Goal: Task Accomplishment & Management: Complete application form

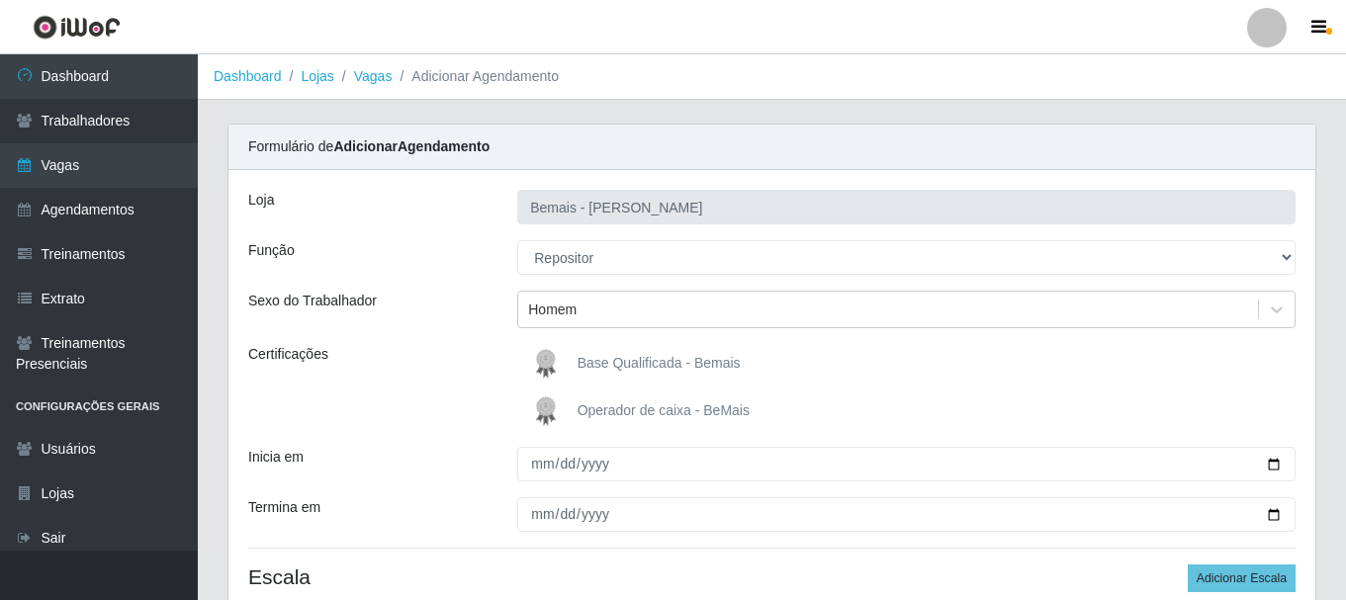
select select "24"
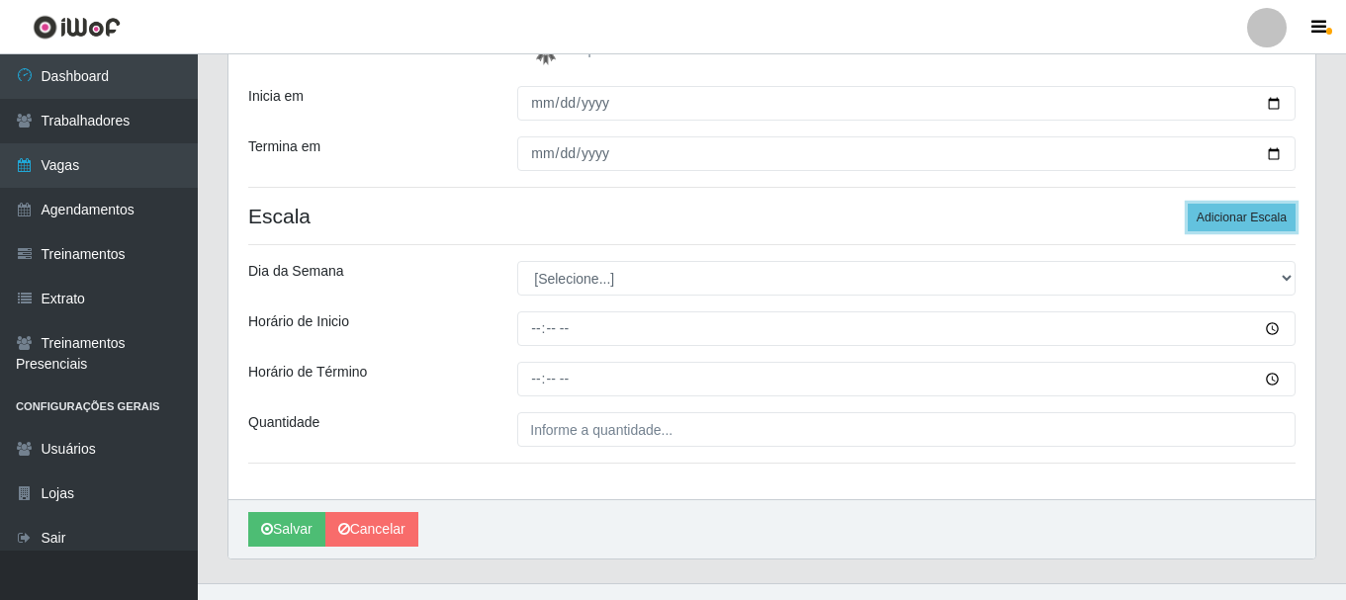
scroll to position [364, 0]
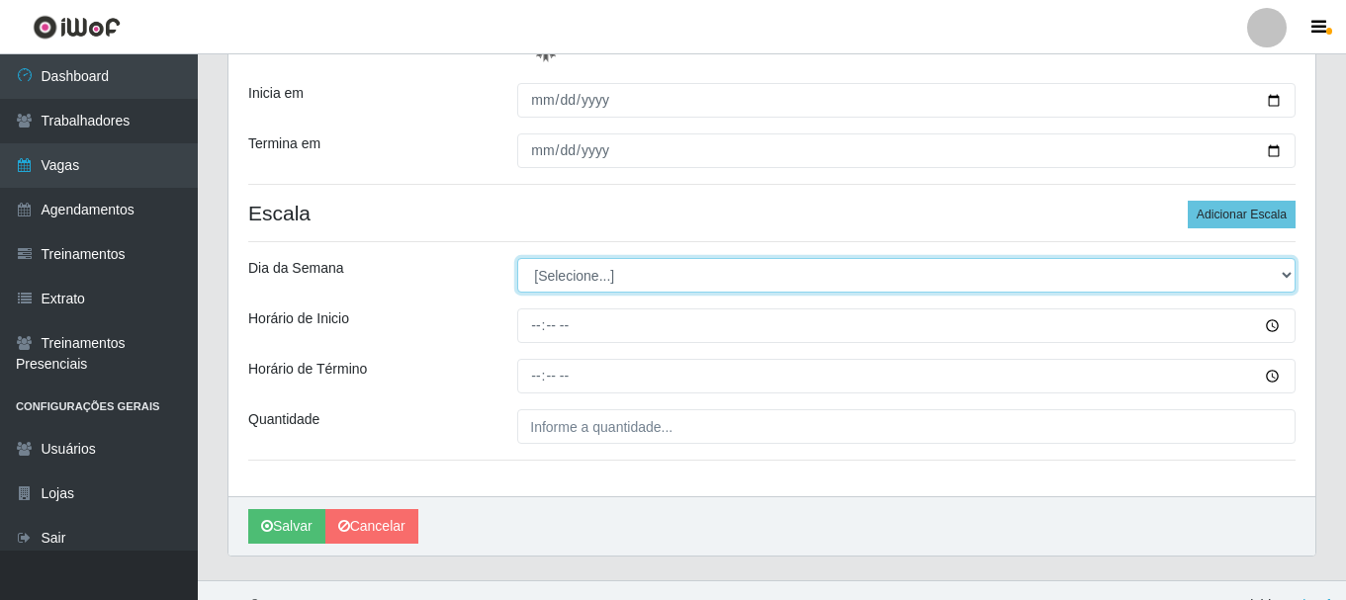
click at [588, 276] on select "[Selecione...] Segunda Terça Quarta Quinta Sexta Sábado Domingo" at bounding box center [906, 275] width 778 height 35
select select "6"
click at [517, 258] on select "[Selecione...] Segunda Terça Quarta Quinta Sexta Sábado Domingo" at bounding box center [906, 275] width 778 height 35
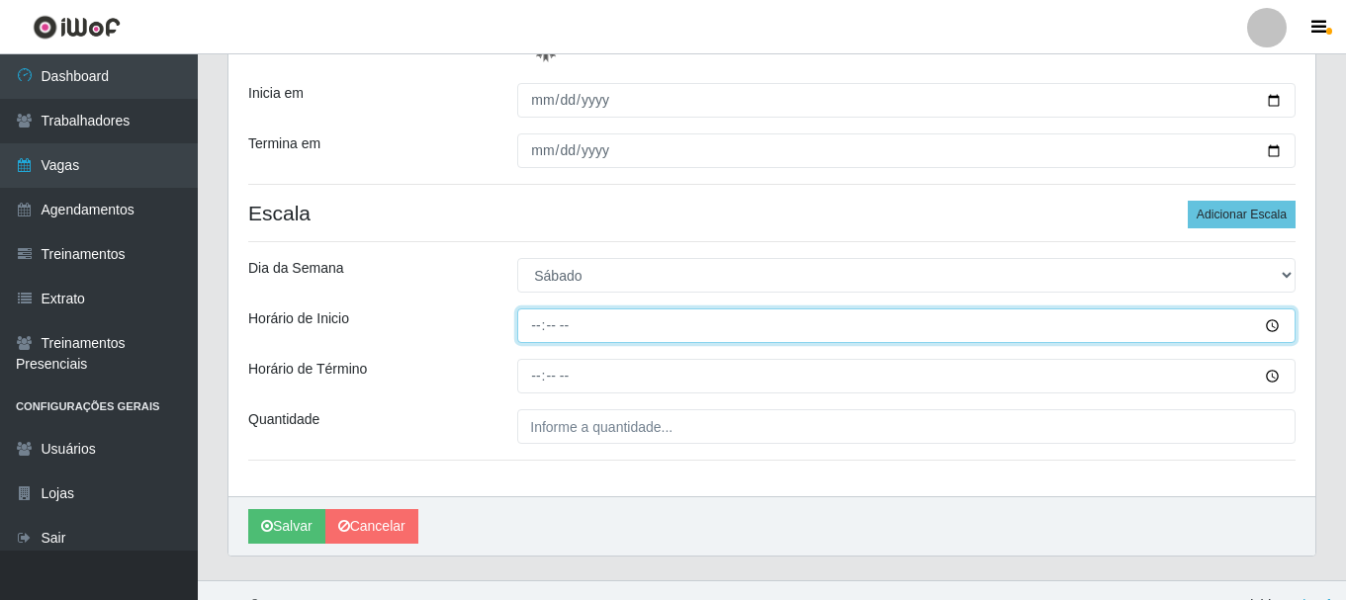
click at [526, 323] on input "Horário de Inicio" at bounding box center [906, 326] width 778 height 35
type input "16:00"
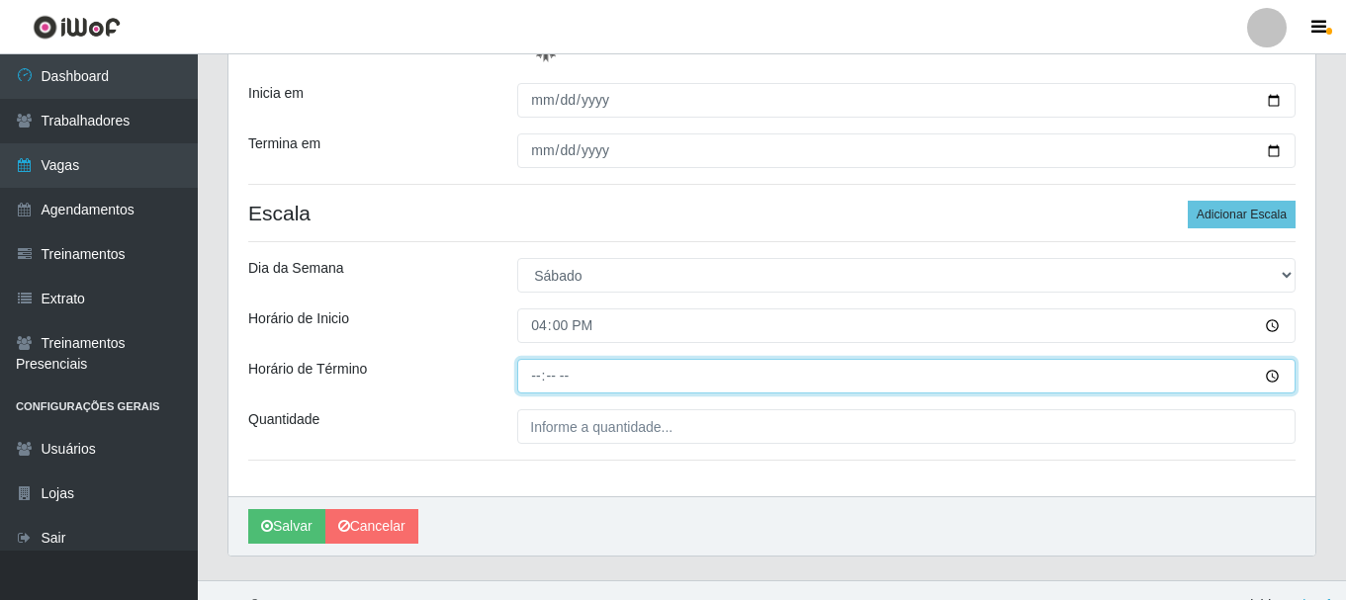
type input "22:00"
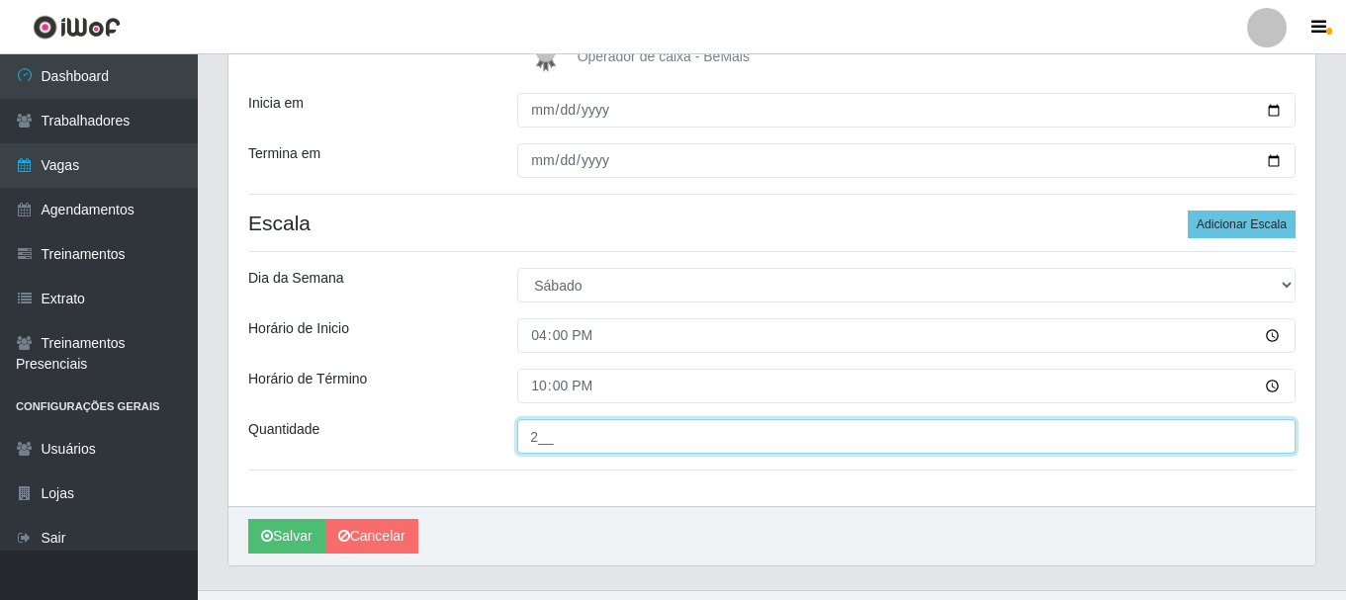
scroll to position [389, 0]
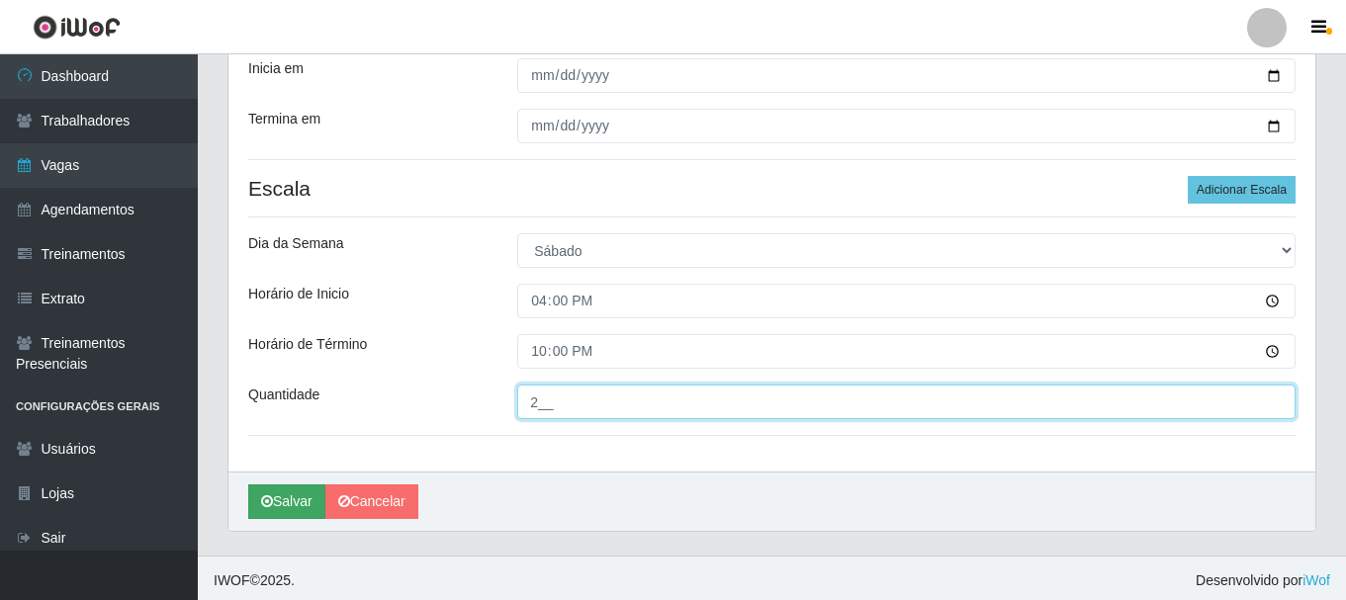
type input "2__"
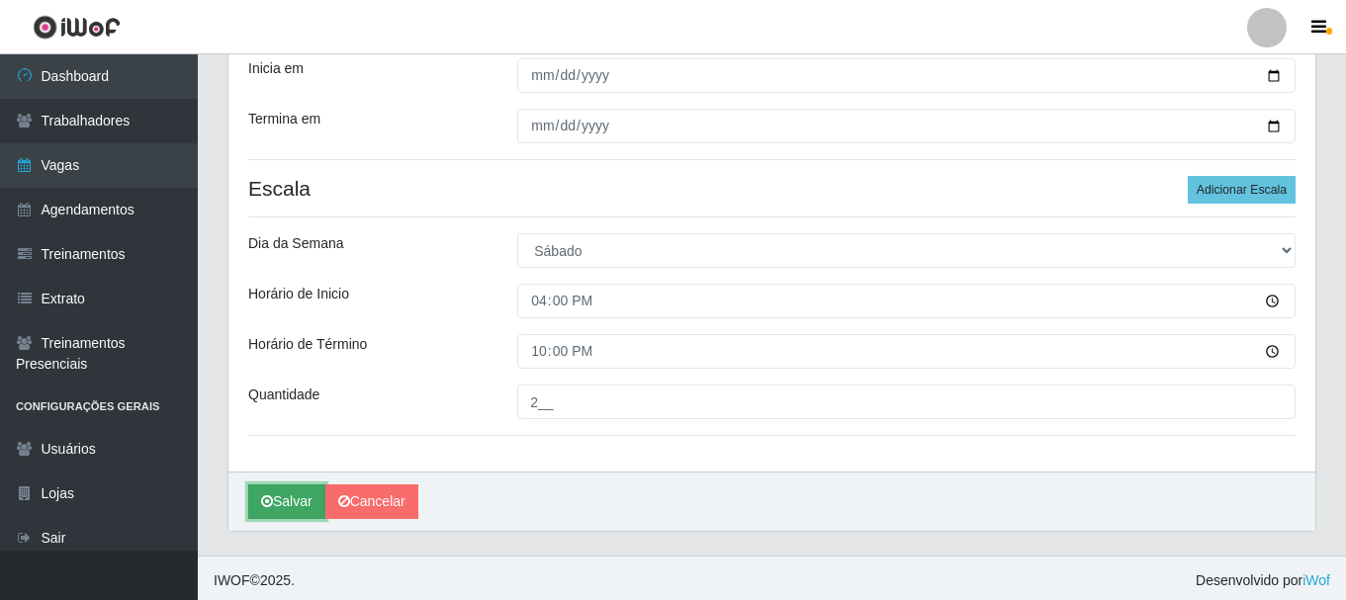
click at [267, 495] on icon "submit" at bounding box center [267, 501] width 12 height 14
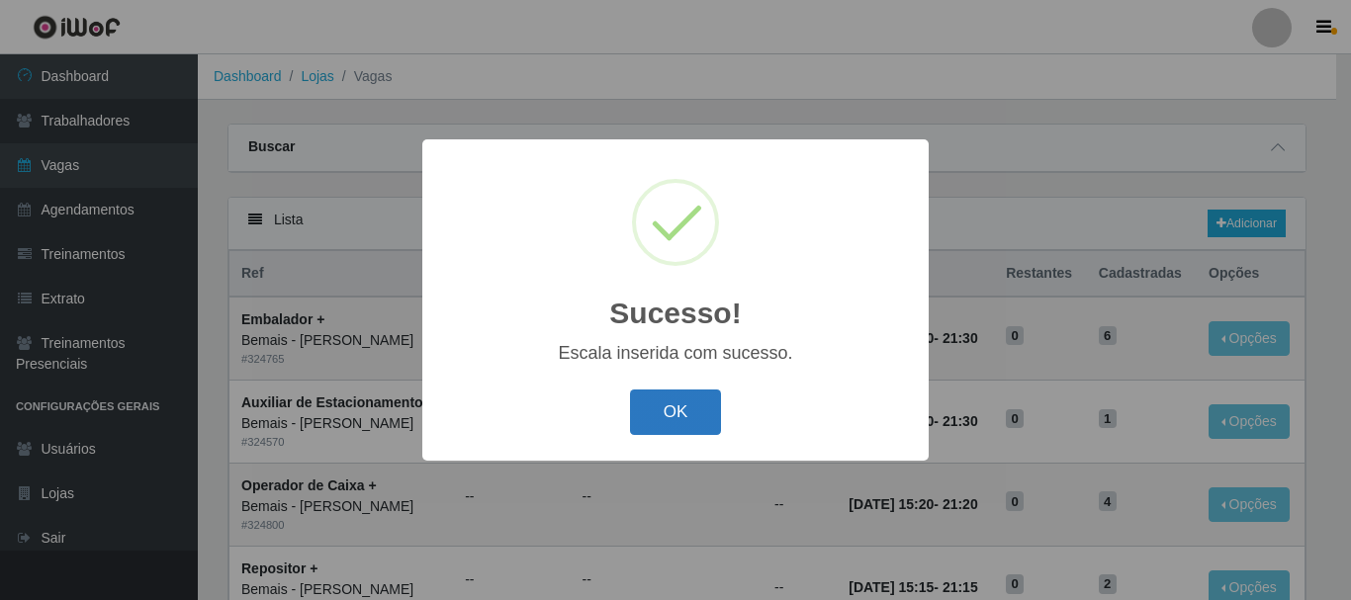
click at [684, 414] on button "OK" at bounding box center [676, 413] width 92 height 46
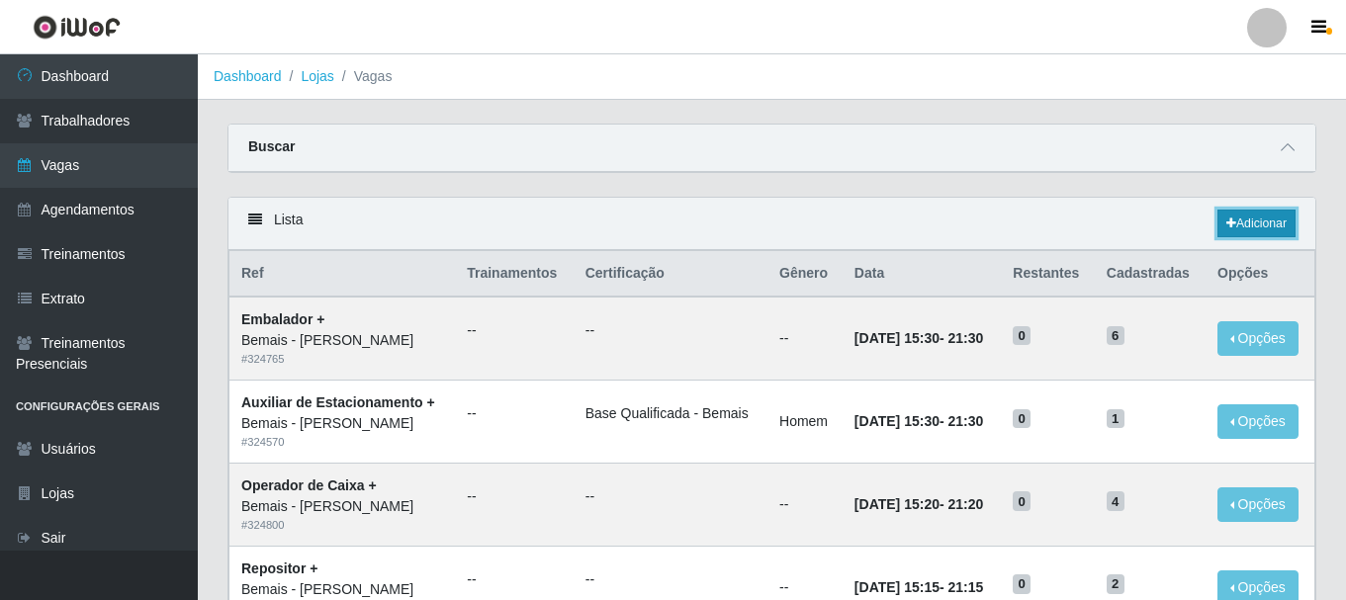
click at [1289, 214] on link "Adicionar" at bounding box center [1256, 224] width 78 height 28
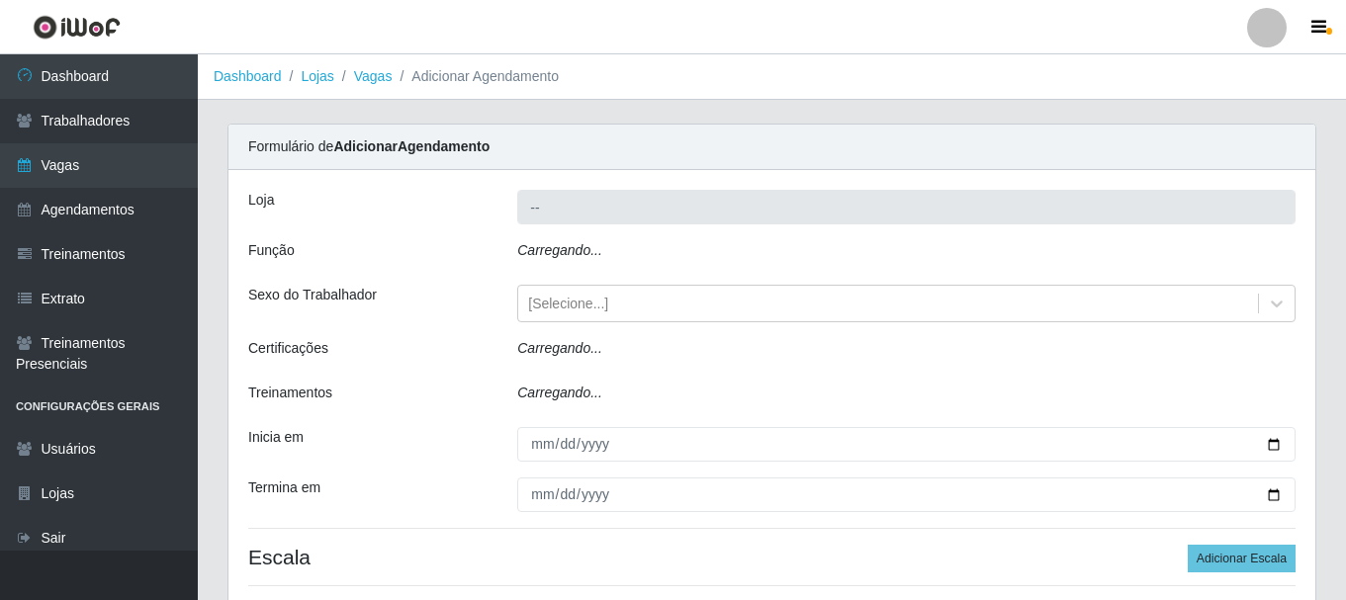
type input "Bemais - [PERSON_NAME]"
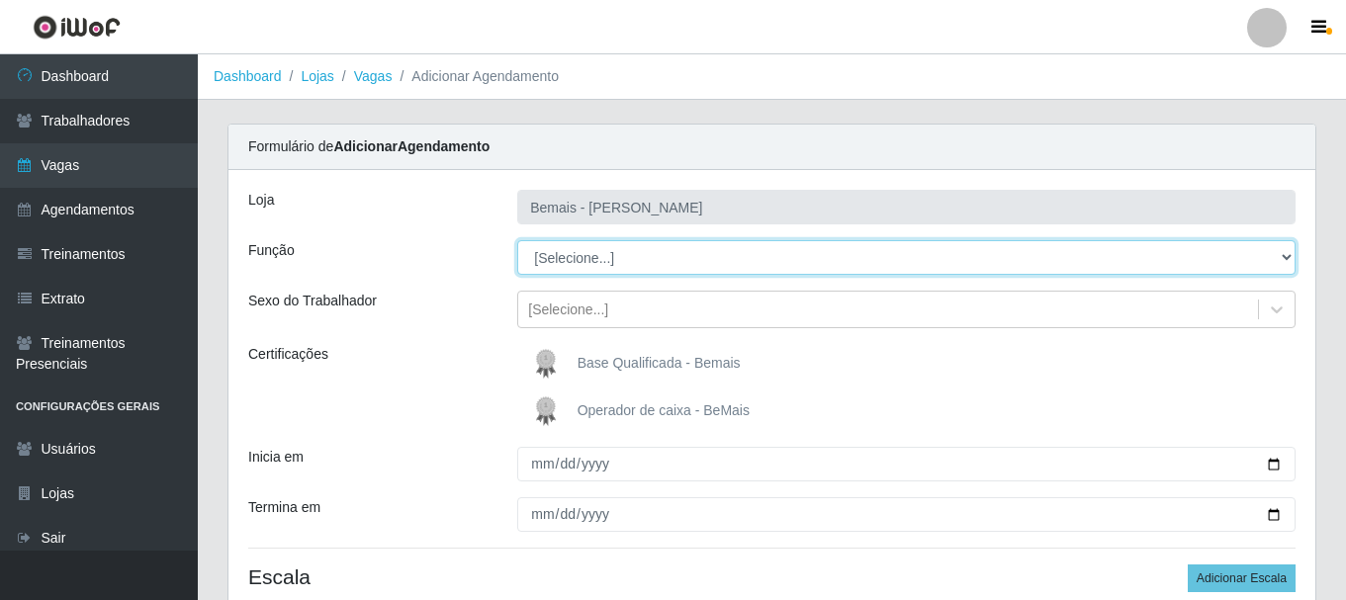
click at [573, 267] on select "[Selecione...] ASG ASG + ASG ++ Auxiliar de Depósito Auxiliar de Depósito + Aux…" at bounding box center [906, 257] width 778 height 35
select select "82"
click at [517, 240] on select "[Selecione...] ASG ASG + ASG ++ Auxiliar de Depósito Auxiliar de Depósito + Aux…" at bounding box center [906, 257] width 778 height 35
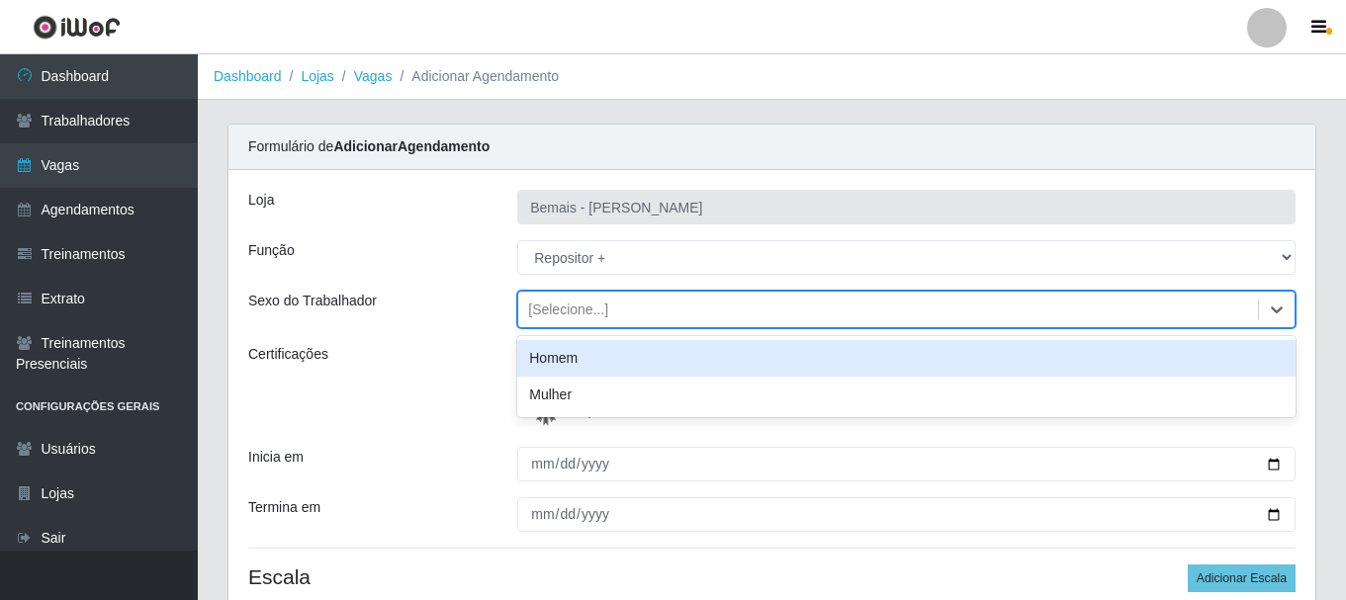
click at [559, 291] on div "[Selecione...]" at bounding box center [906, 310] width 778 height 38
click at [564, 369] on div "Homem" at bounding box center [906, 358] width 778 height 37
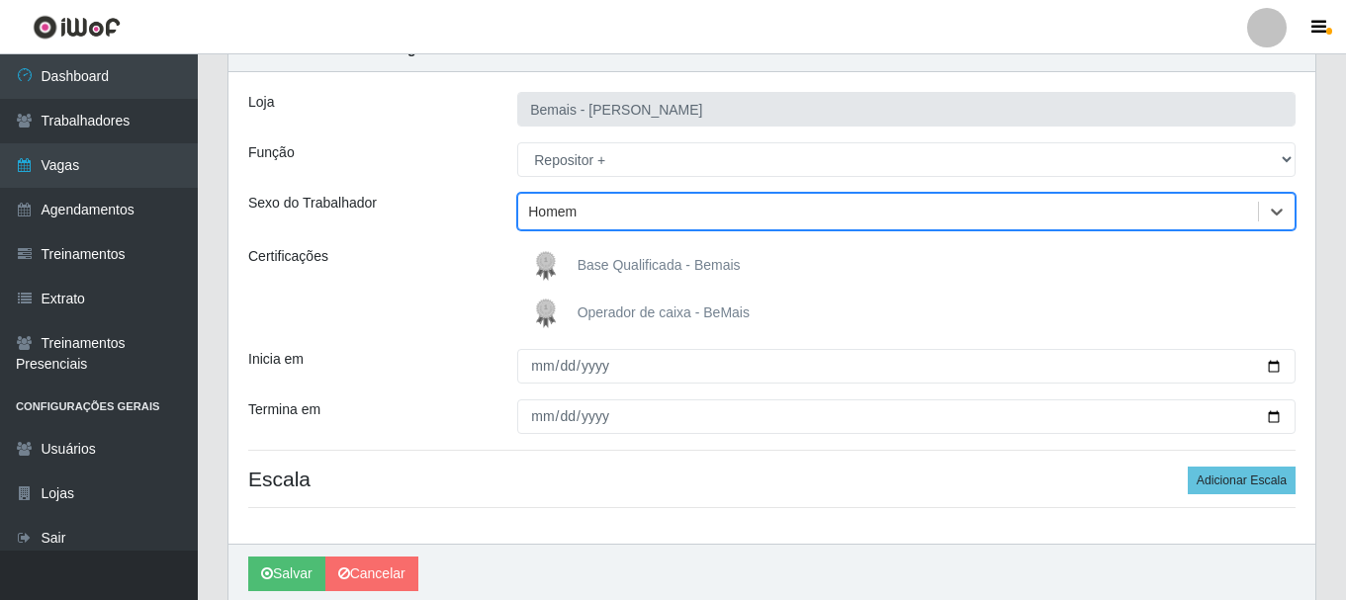
scroll to position [99, 0]
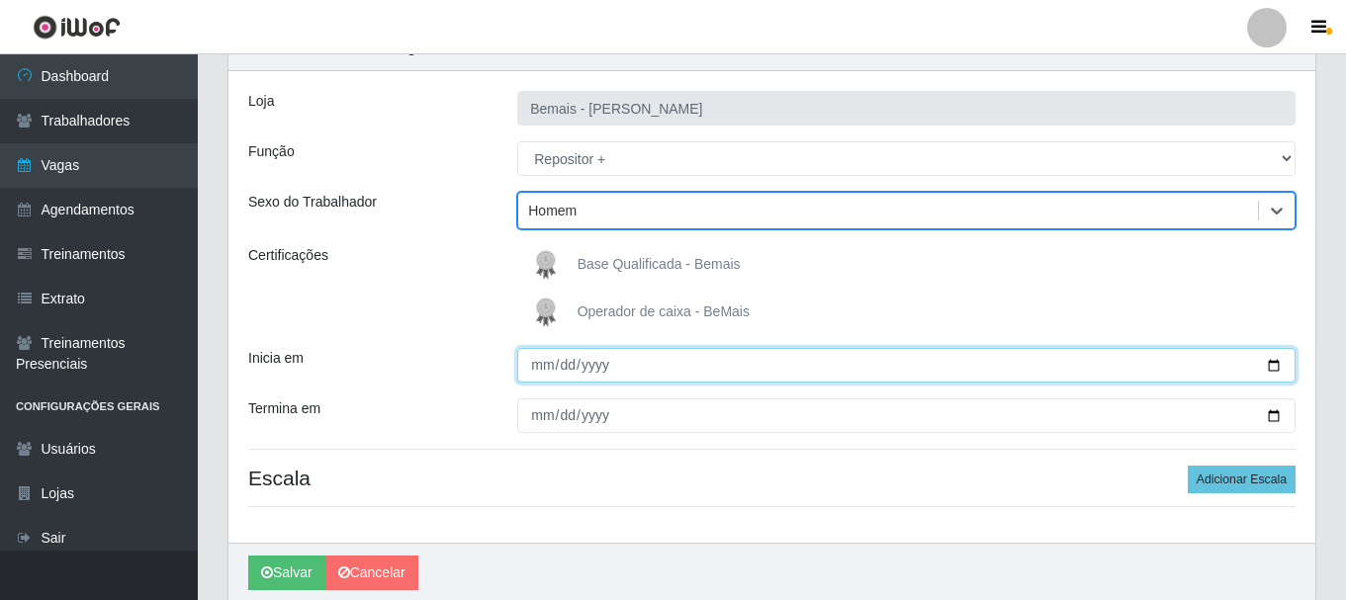
click at [547, 359] on input "Inicia em" at bounding box center [906, 365] width 778 height 35
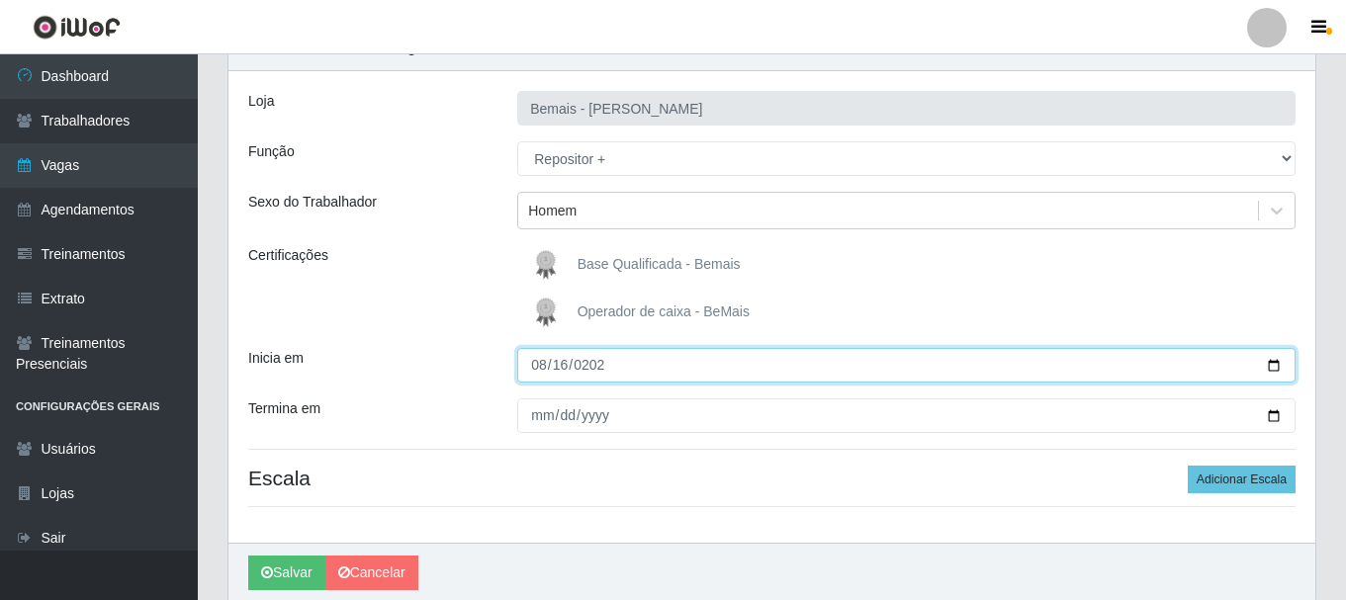
type input "[DATE]"
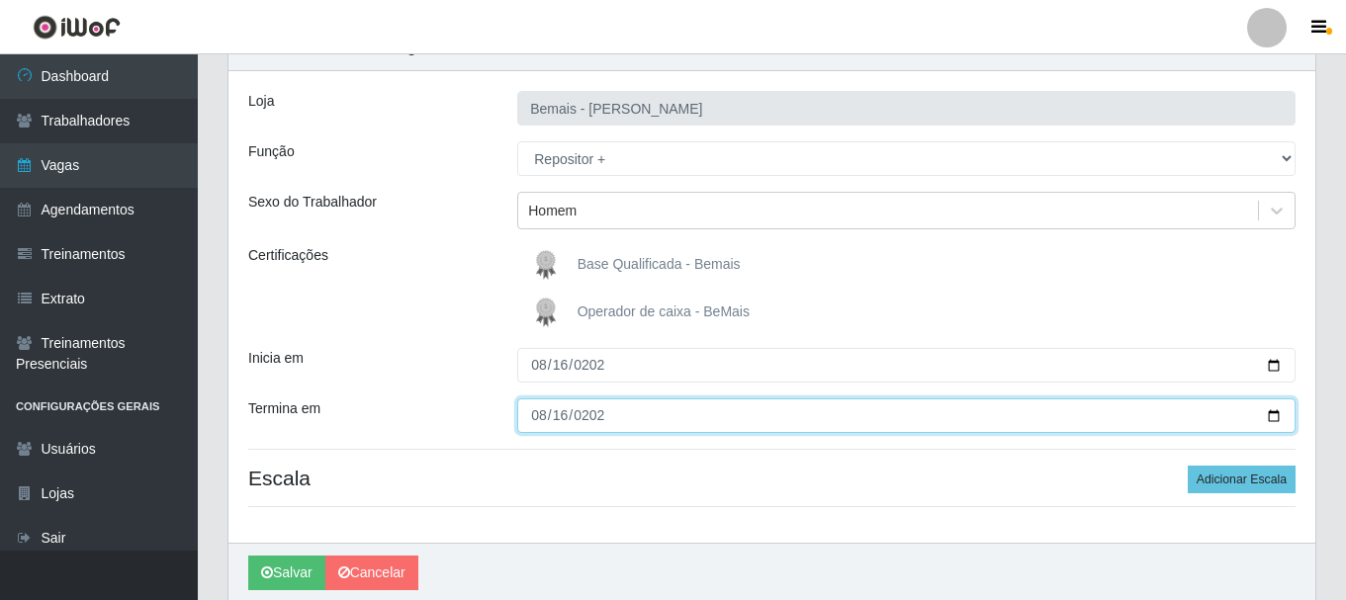
type input "[DATE]"
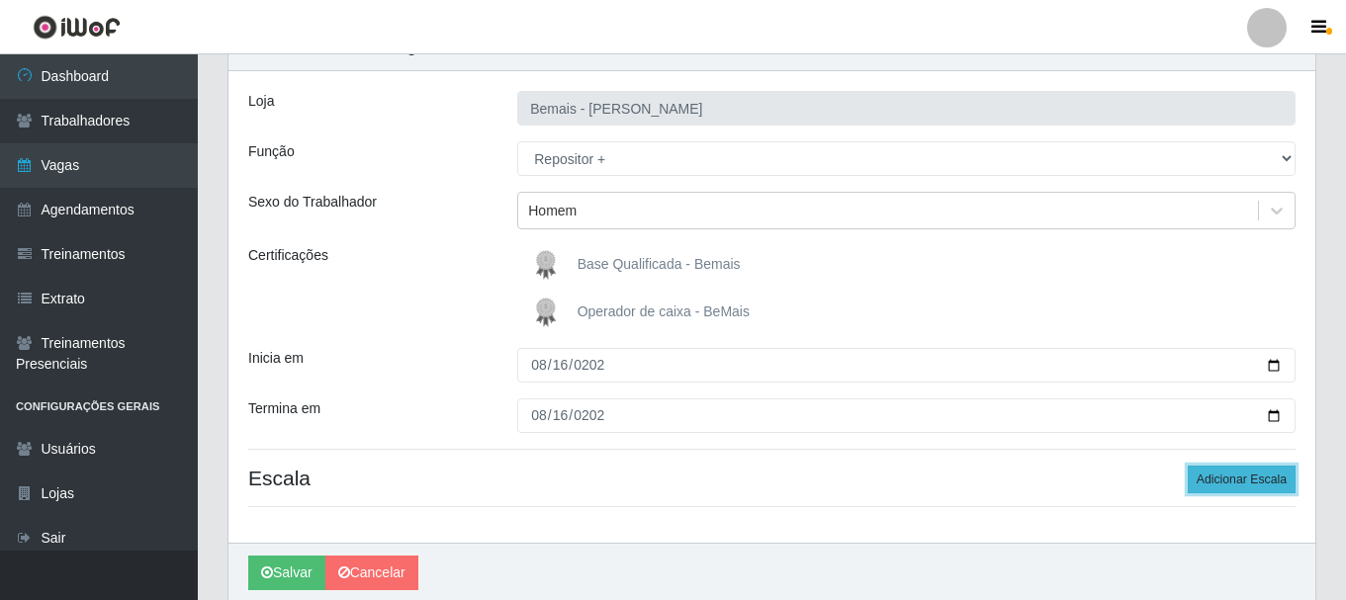
click at [1222, 485] on button "Adicionar Escala" at bounding box center [1242, 480] width 108 height 28
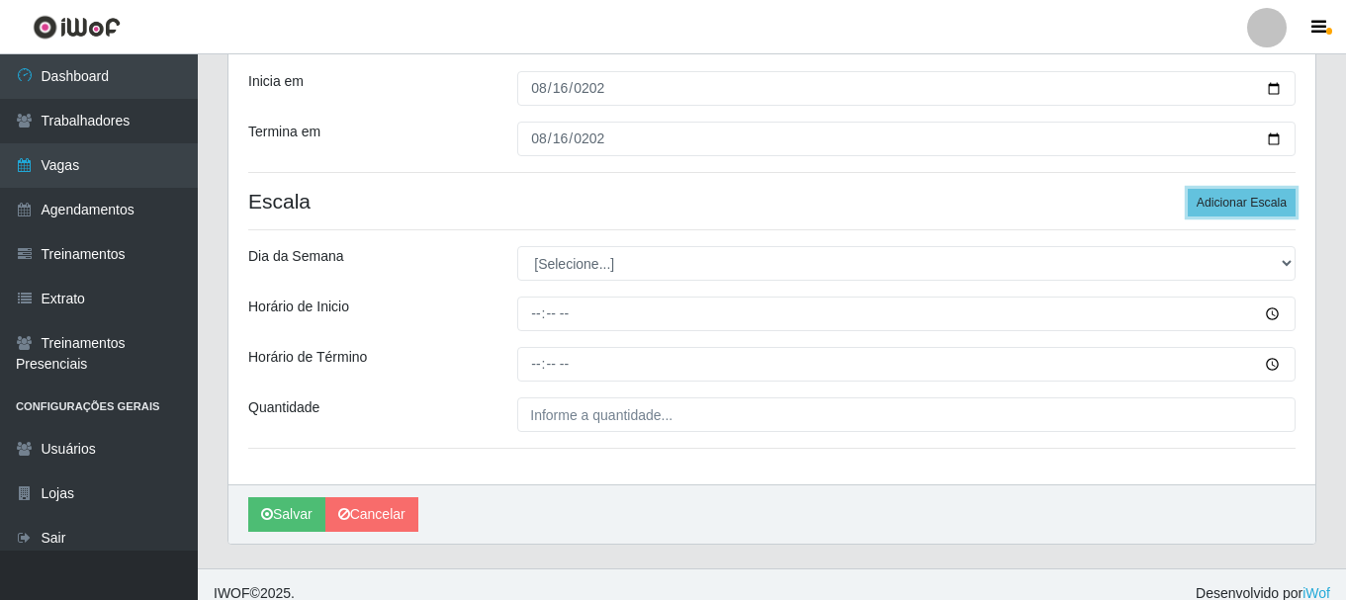
scroll to position [394, 0]
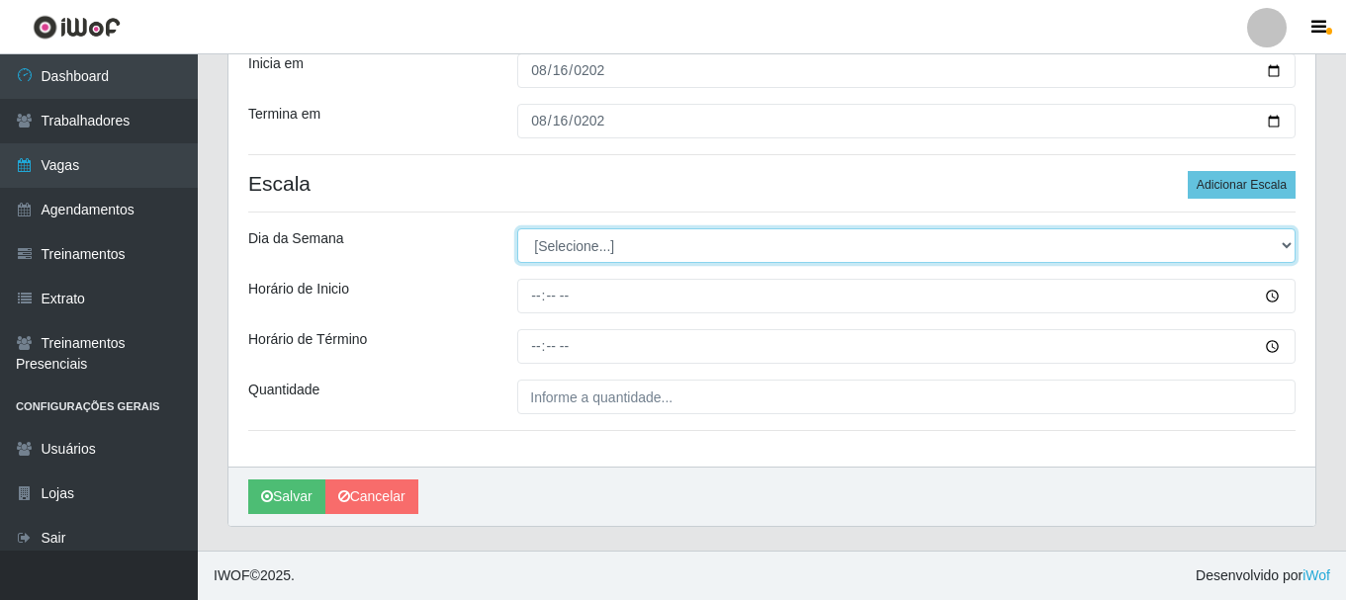
click at [578, 239] on select "[Selecione...] Segunda Terça Quarta Quinta Sexta Sábado Domingo" at bounding box center [906, 245] width 778 height 35
select select "6"
click at [517, 228] on select "[Selecione...] Segunda Terça Quarta Quinta Sexta Sábado Domingo" at bounding box center [906, 245] width 778 height 35
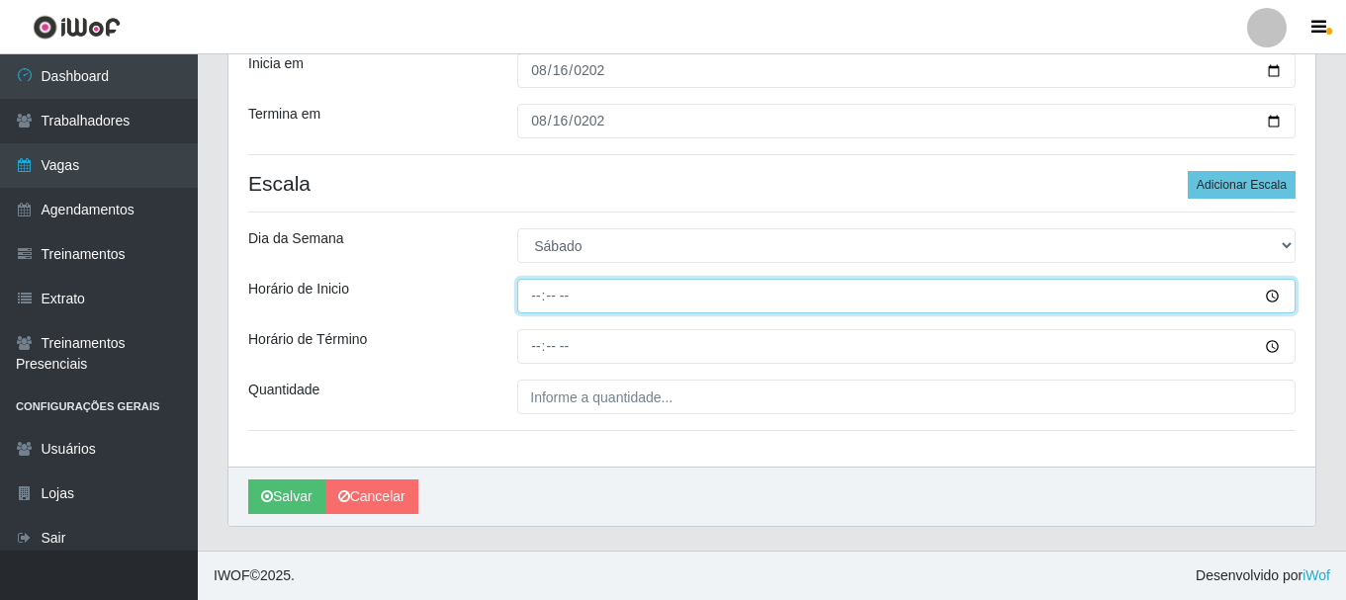
click at [536, 295] on input "Horário de Inicio" at bounding box center [906, 296] width 778 height 35
type input "09:00"
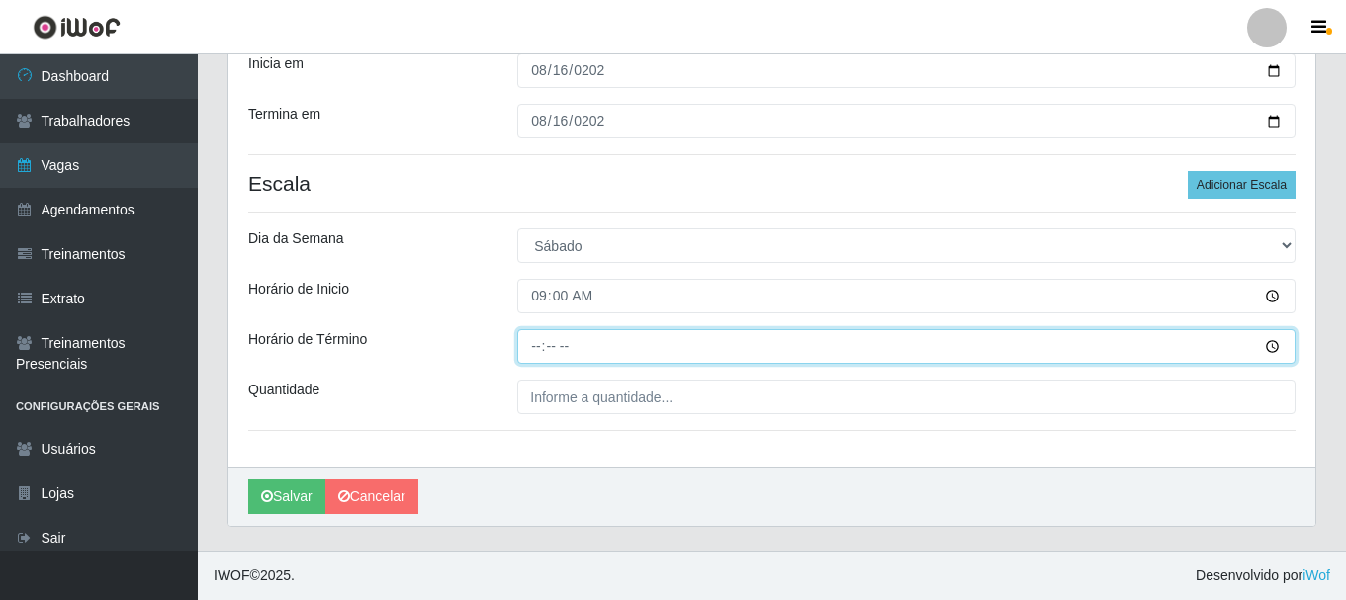
type input "15:00"
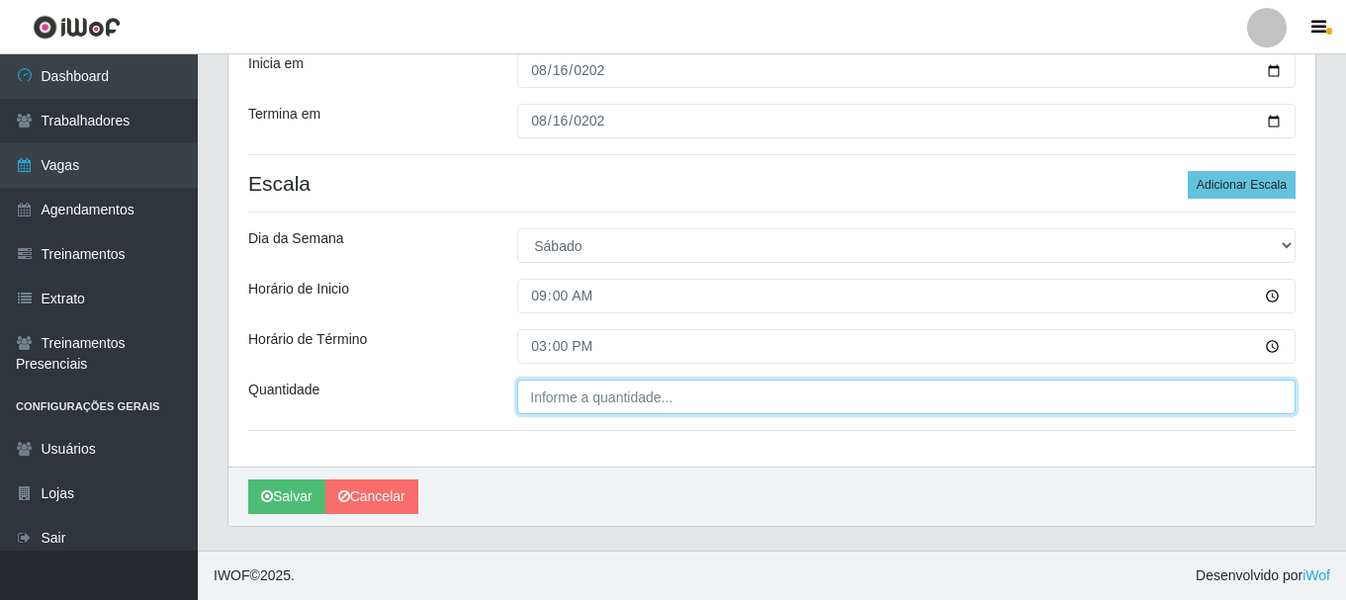
click at [582, 400] on input "Quantidade" at bounding box center [906, 397] width 778 height 35
type input "2__"
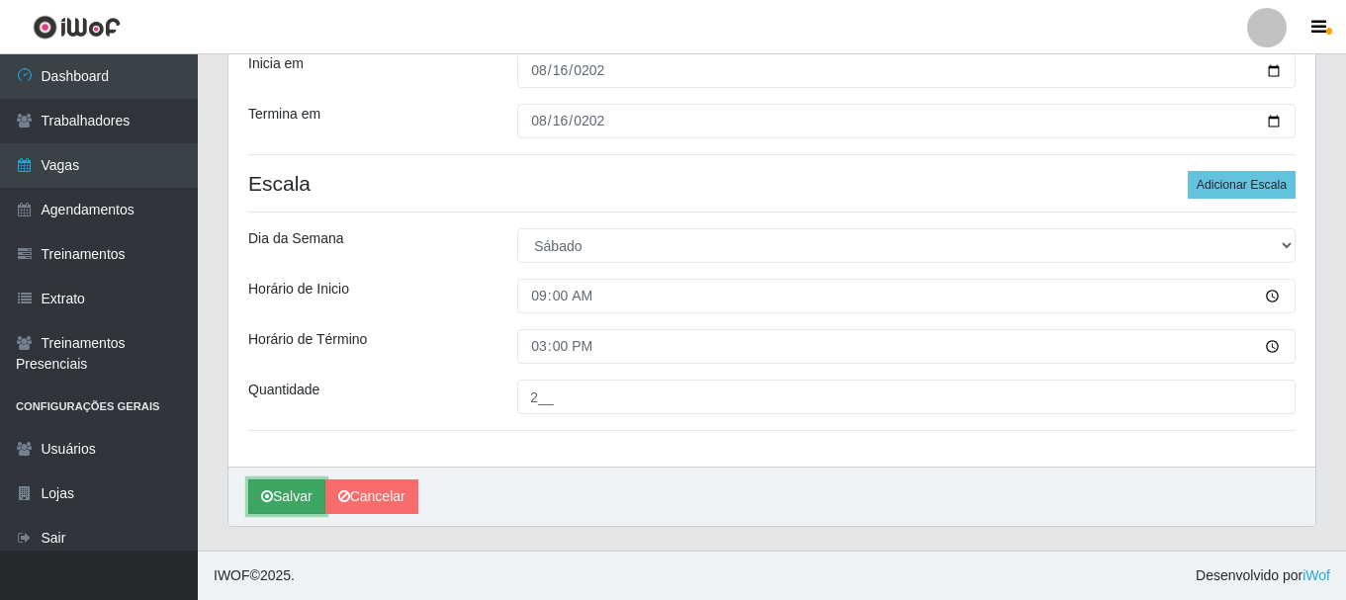
click at [298, 493] on button "Salvar" at bounding box center [286, 497] width 77 height 35
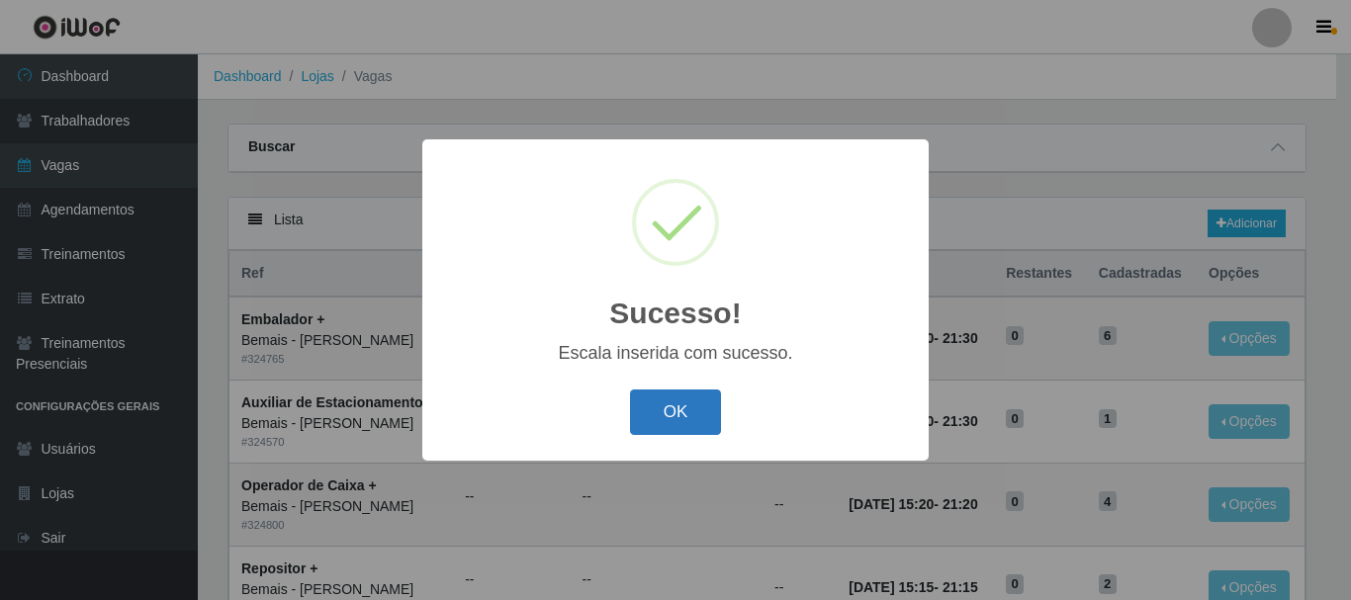
click at [665, 408] on button "OK" at bounding box center [676, 413] width 92 height 46
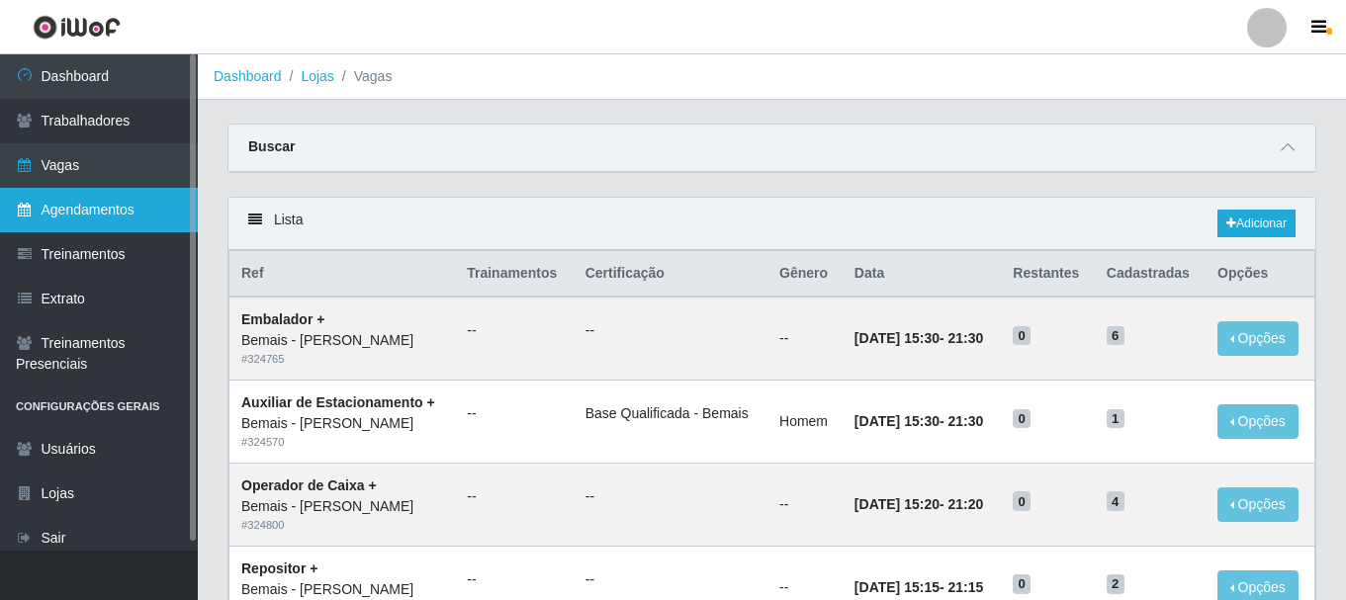
click at [114, 203] on link "Agendamentos" at bounding box center [99, 210] width 198 height 45
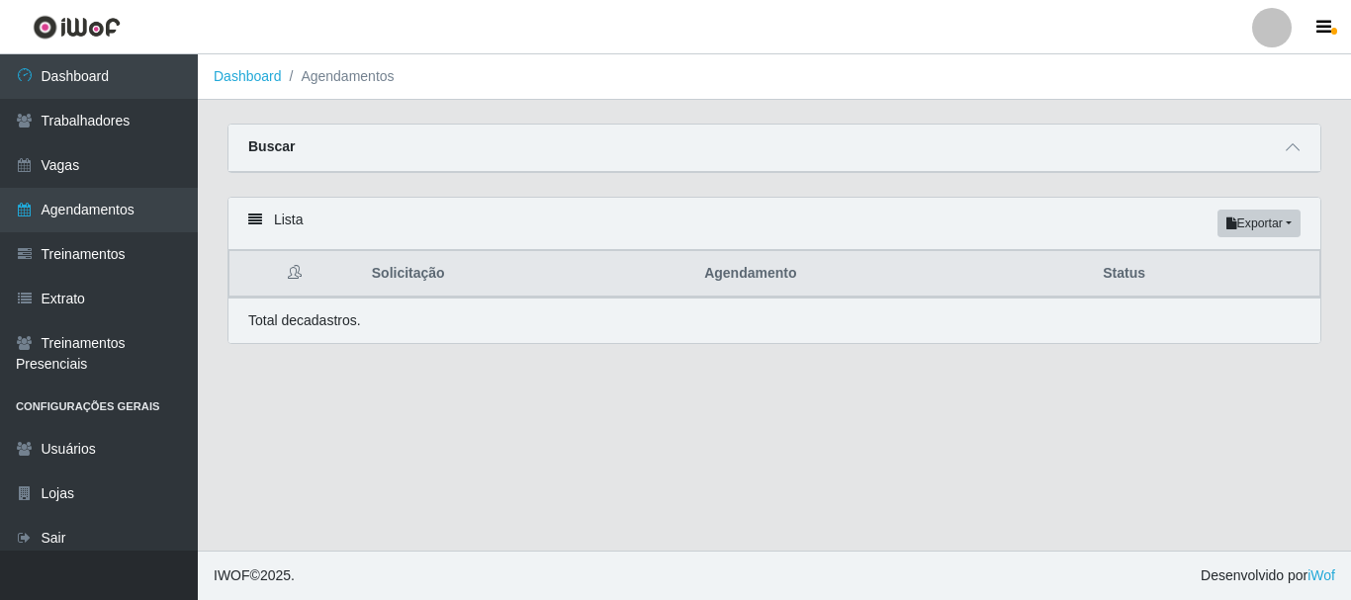
click at [511, 160] on div "Buscar" at bounding box center [774, 148] width 1092 height 47
click at [1311, 160] on div "Buscar" at bounding box center [774, 148] width 1092 height 47
click at [1292, 154] on icon at bounding box center [1293, 147] width 14 height 14
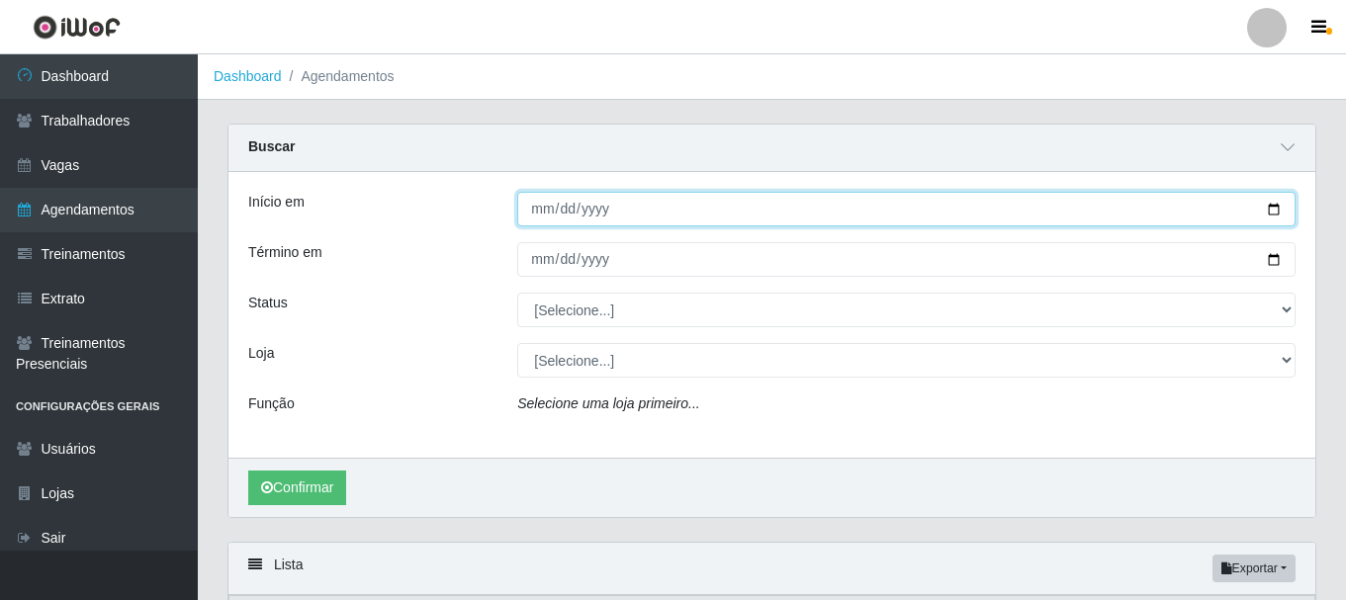
click at [547, 209] on input "Início em" at bounding box center [906, 209] width 778 height 35
type input "[DATE]"
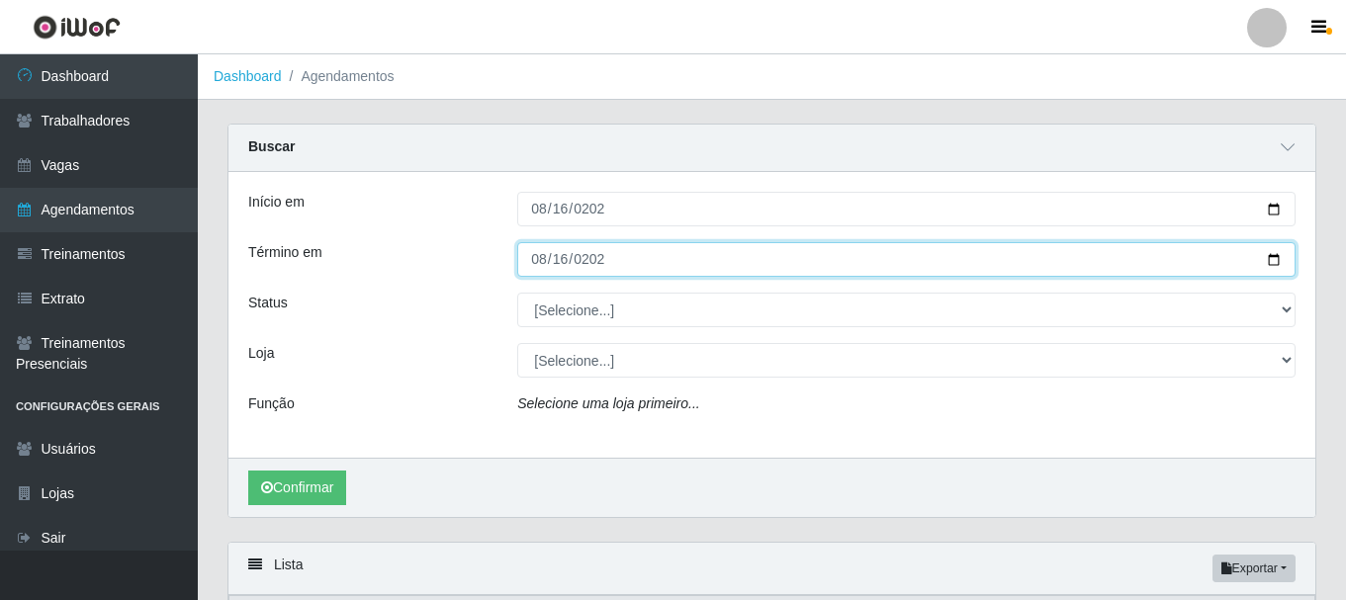
type input "[DATE]"
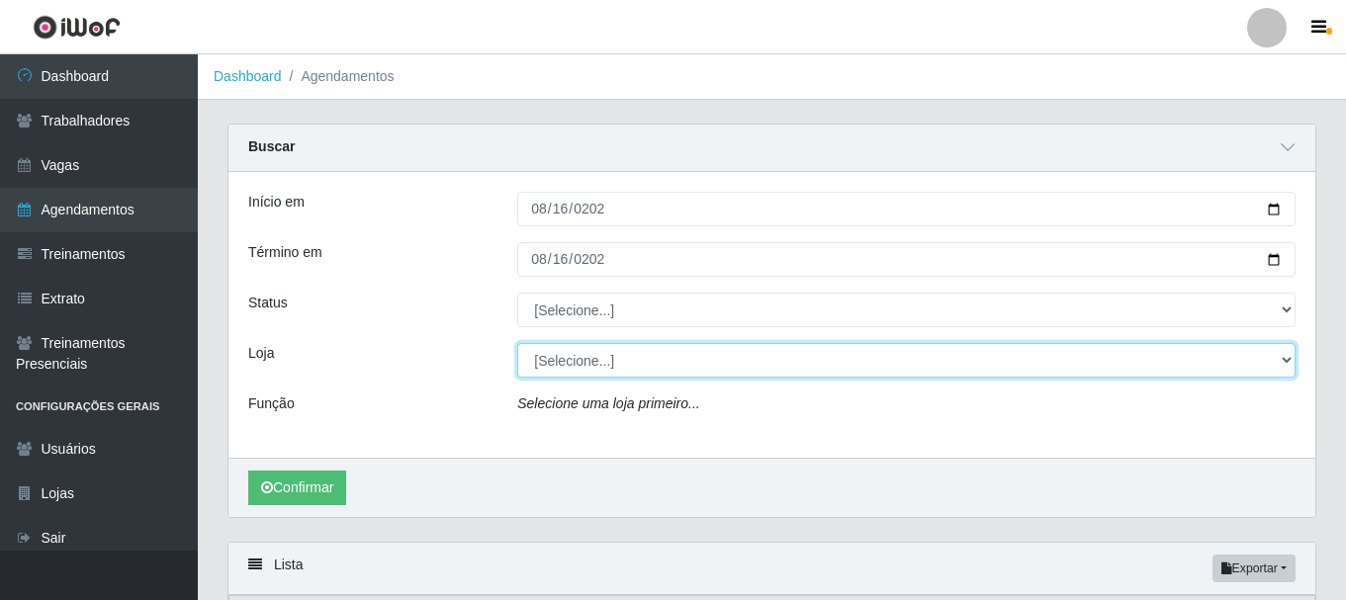
click at [556, 363] on select "[Selecione...] [PERSON_NAME]" at bounding box center [906, 360] width 778 height 35
select select "230"
click at [517, 344] on select "[Selecione...] [PERSON_NAME]" at bounding box center [906, 360] width 778 height 35
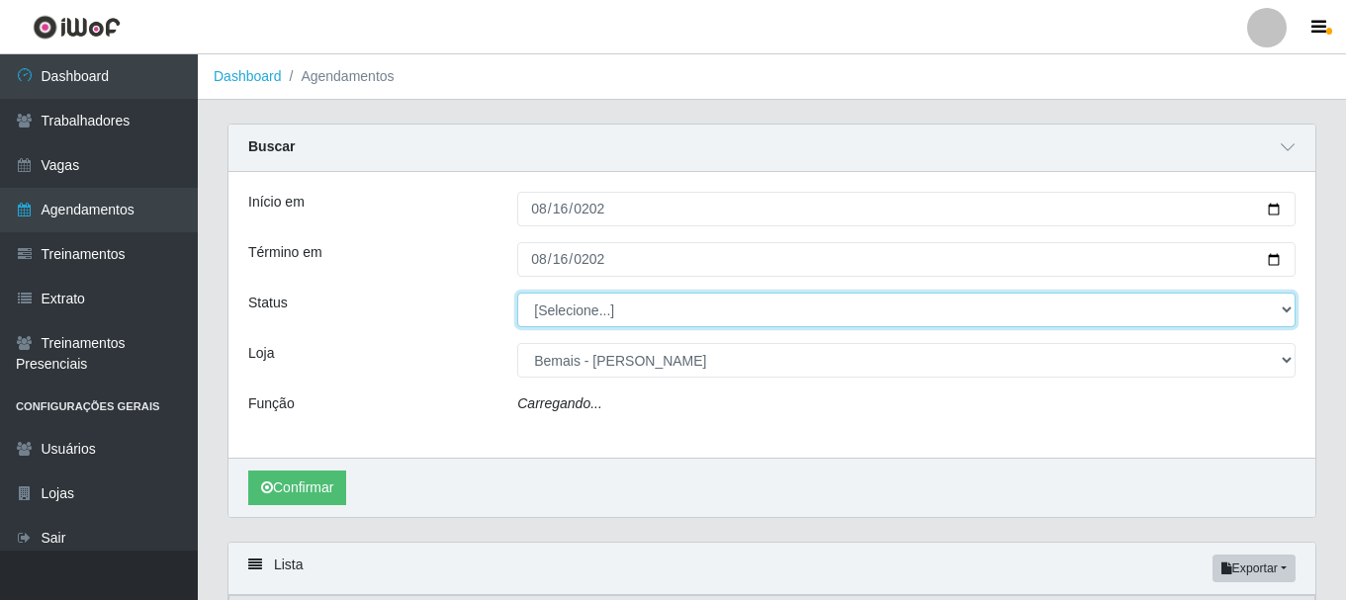
click at [563, 312] on select "[Selecione...] AGENDADO AGUARDANDO LIBERAR EM ANDAMENTO EM REVISÃO FINALIZADO C…" at bounding box center [906, 310] width 778 height 35
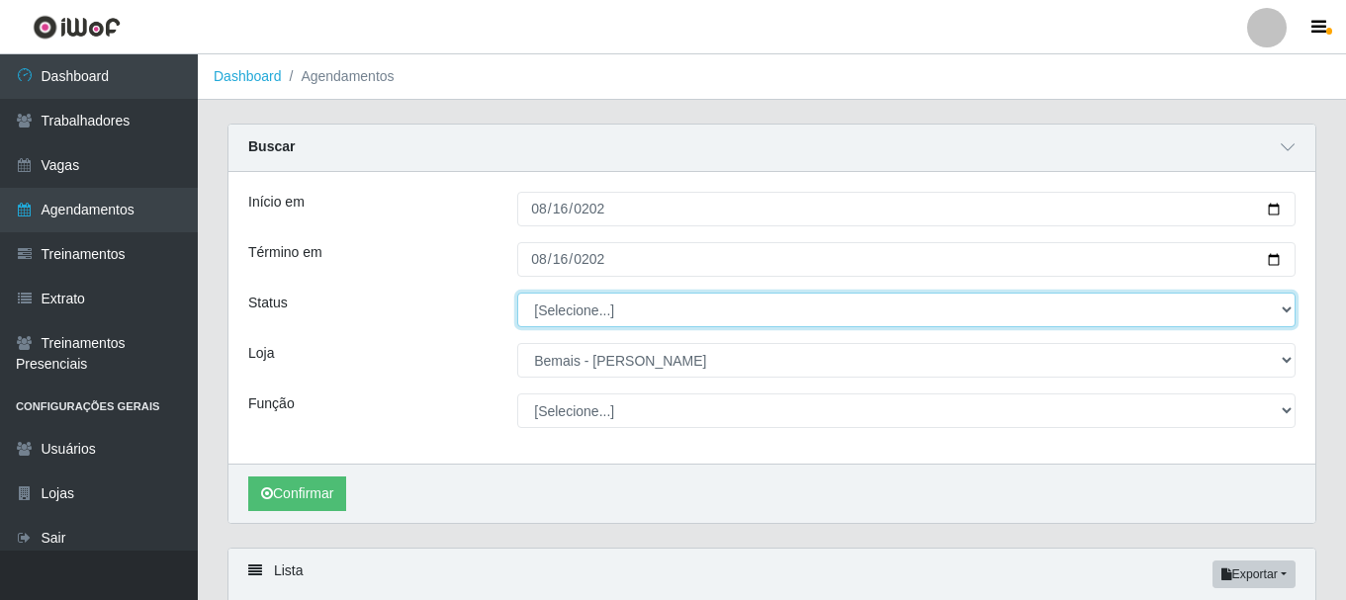
click at [579, 320] on select "[Selecione...] AGENDADO AGUARDANDO LIBERAR EM ANDAMENTO EM REVISÃO FINALIZADO C…" at bounding box center [906, 310] width 778 height 35
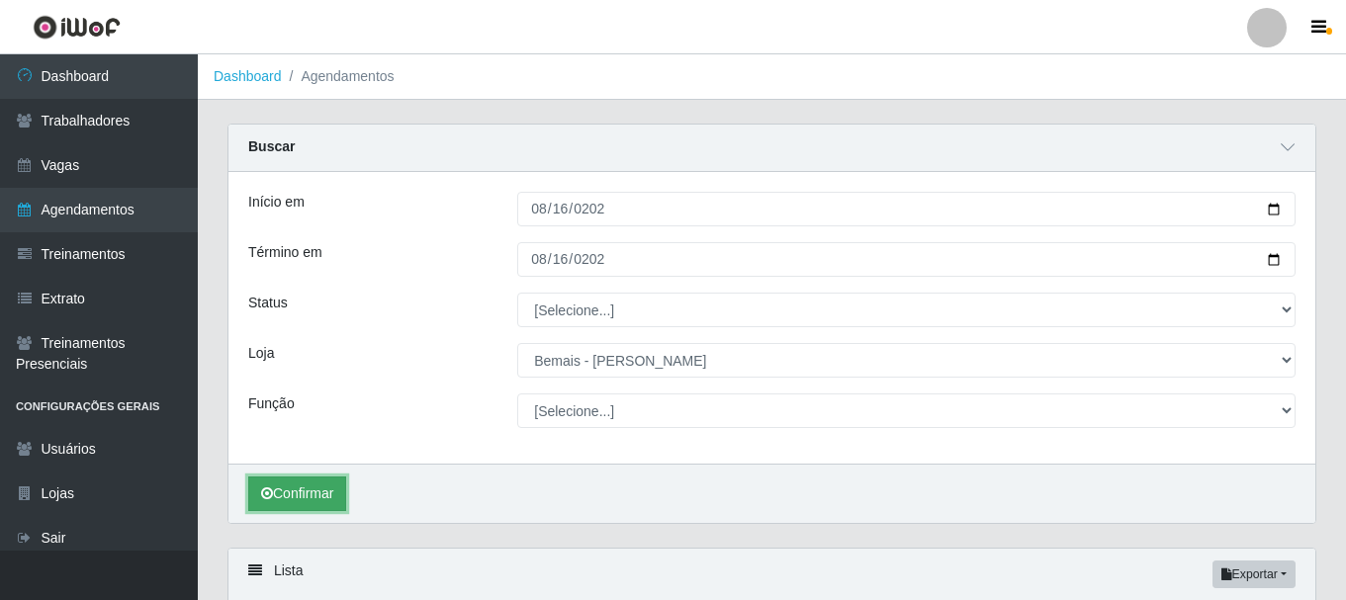
click at [305, 485] on button "Confirmar" at bounding box center [297, 494] width 98 height 35
click at [280, 498] on button "Confirmar" at bounding box center [297, 494] width 98 height 35
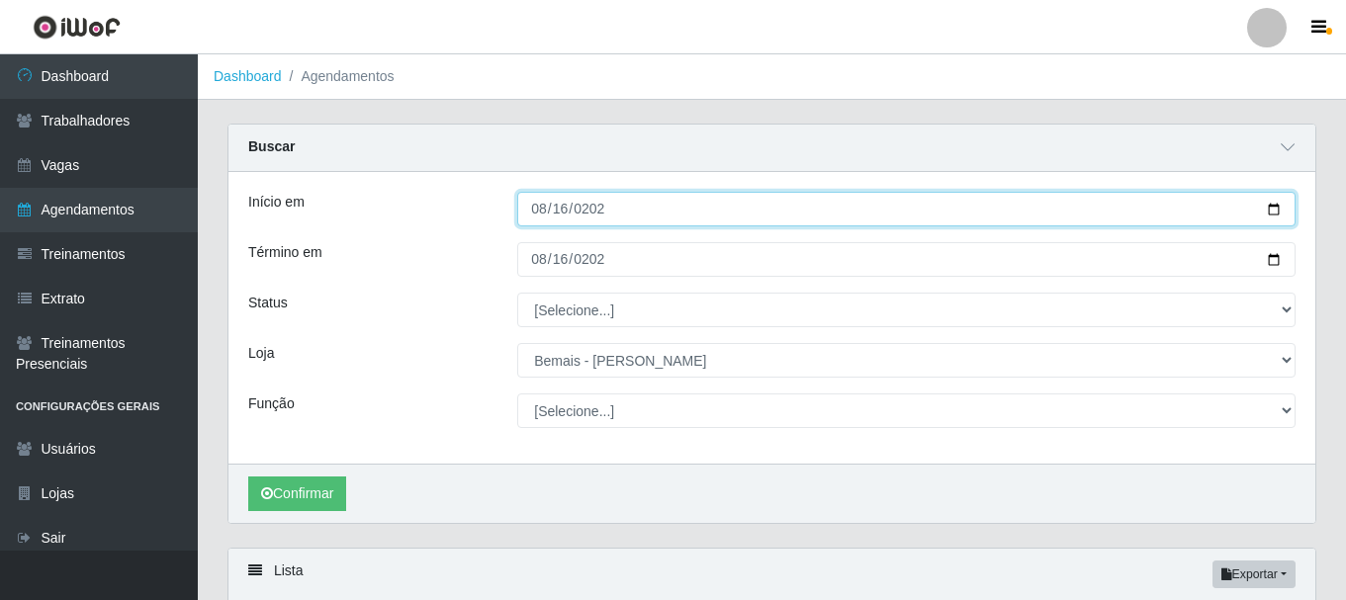
click at [544, 210] on input "[DATE]" at bounding box center [906, 209] width 778 height 35
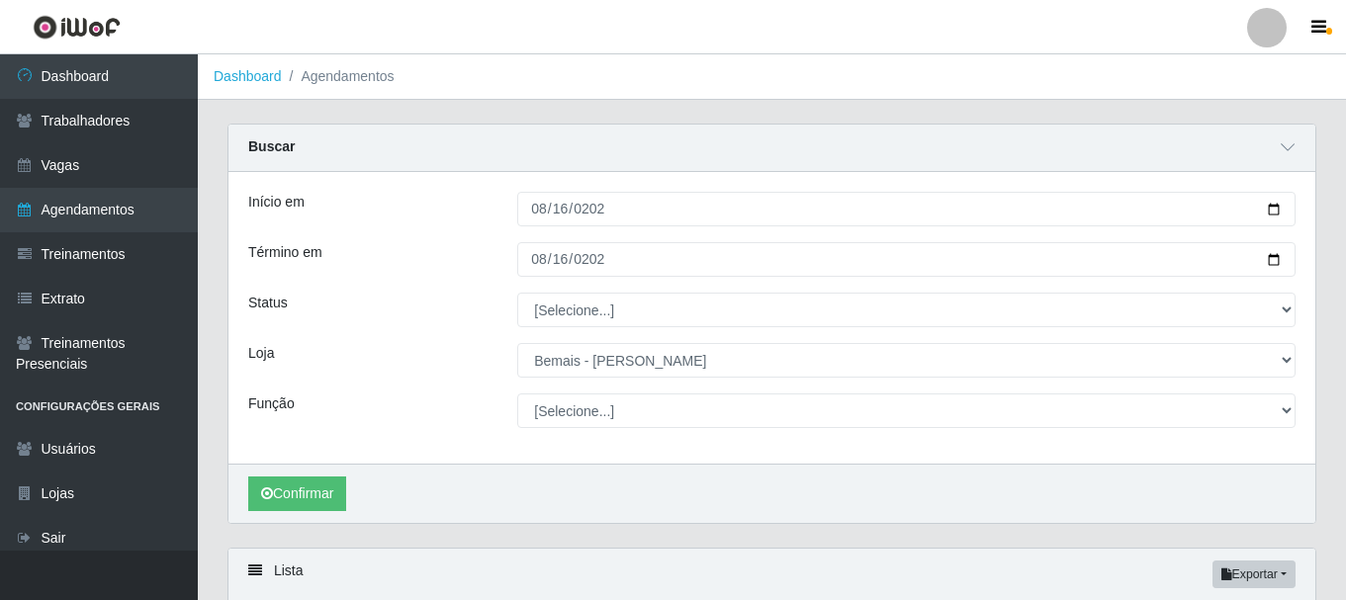
click at [470, 272] on div "Término em" at bounding box center [367, 259] width 269 height 35
click at [318, 490] on button "Confirmar" at bounding box center [297, 494] width 98 height 35
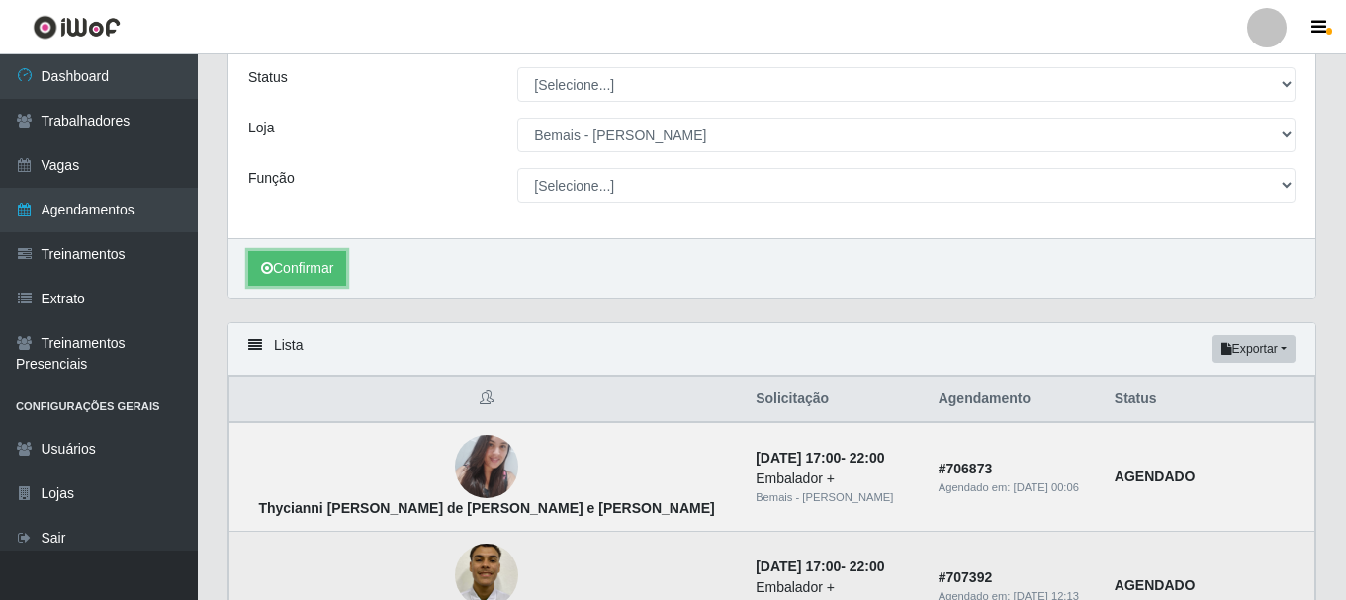
scroll to position [466, 0]
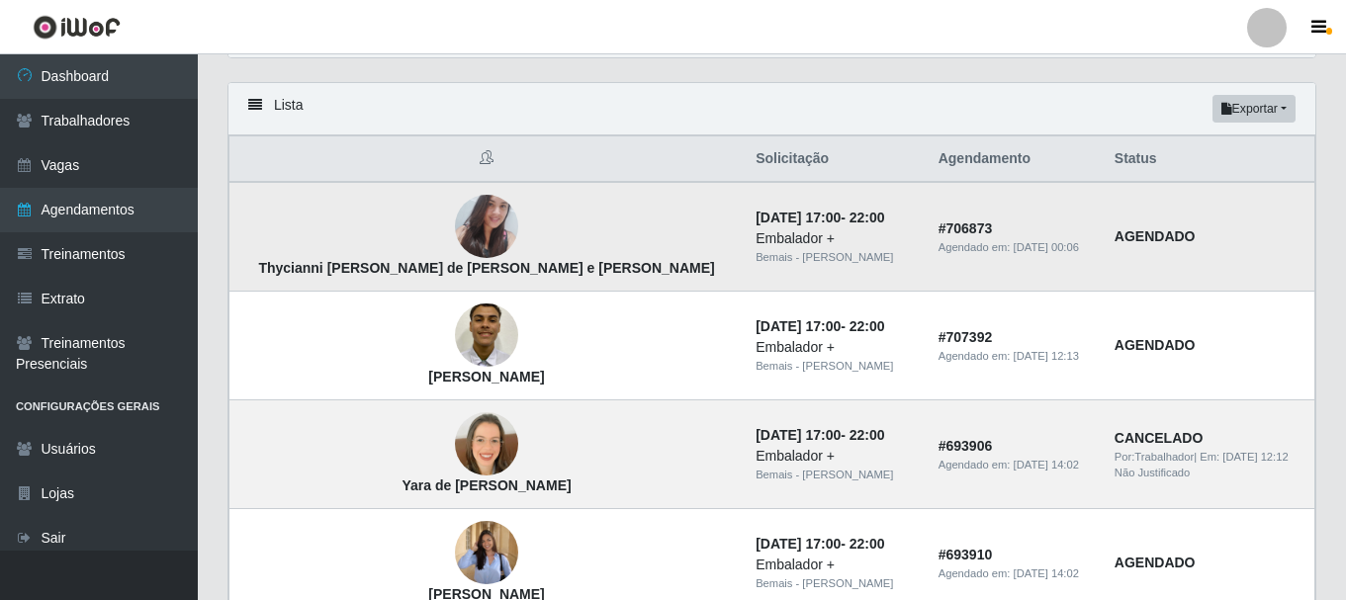
click at [455, 221] on img at bounding box center [486, 226] width 63 height 85
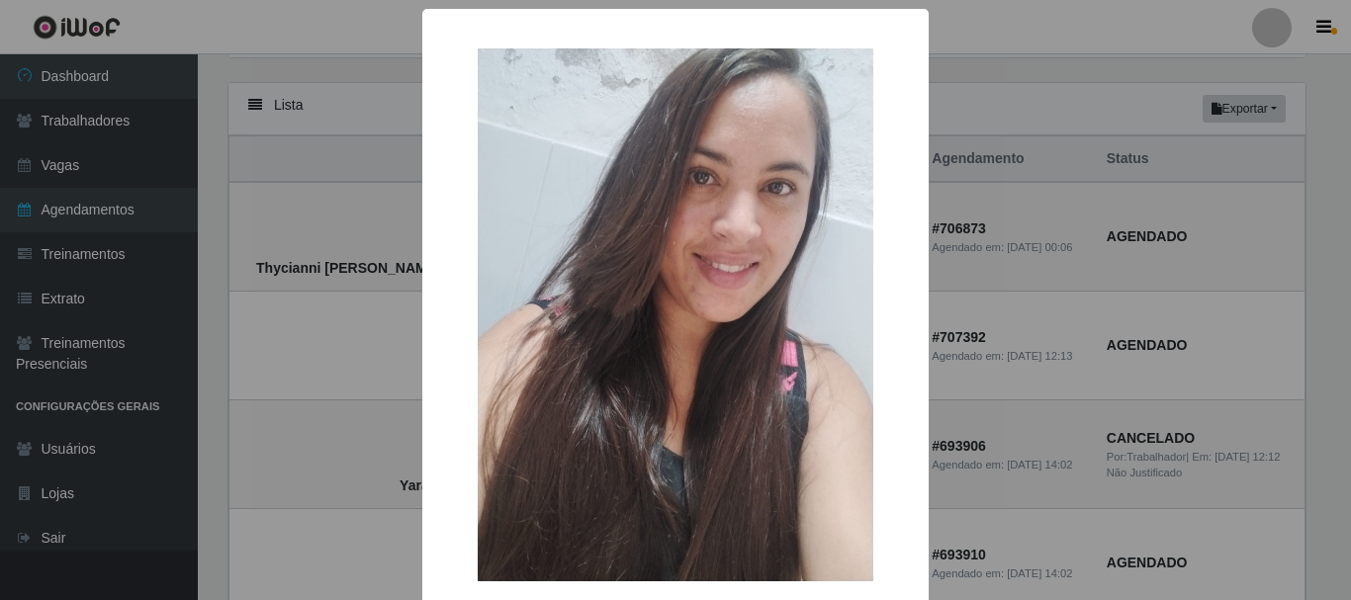
click at [336, 255] on div "× Thycianni [PERSON_NAME] de [PERSON_NAME] e [PERSON_NAME]" at bounding box center [675, 300] width 1351 height 600
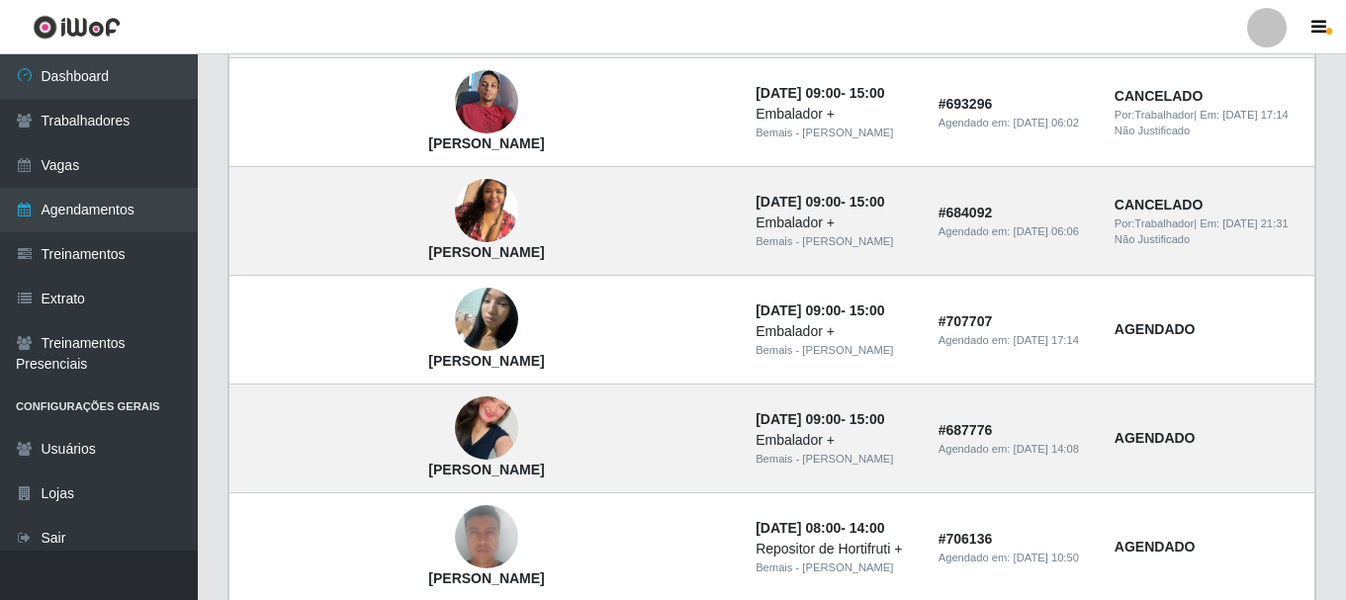
scroll to position [1471, 0]
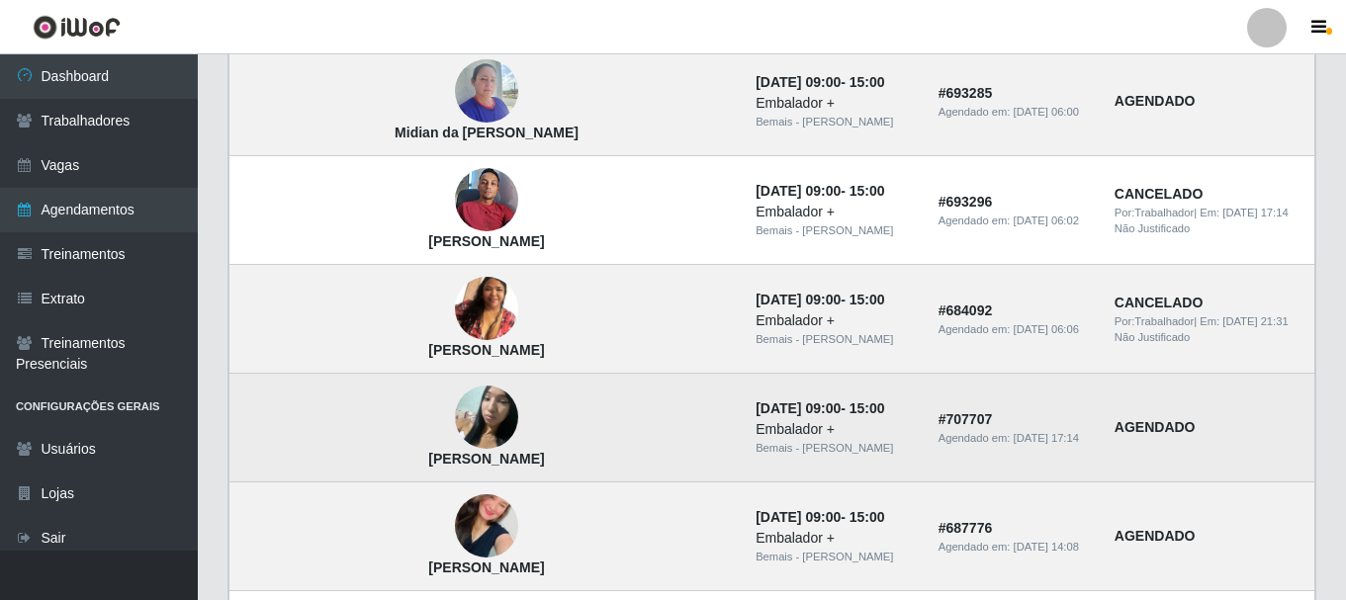
click at [455, 435] on img at bounding box center [486, 418] width 63 height 84
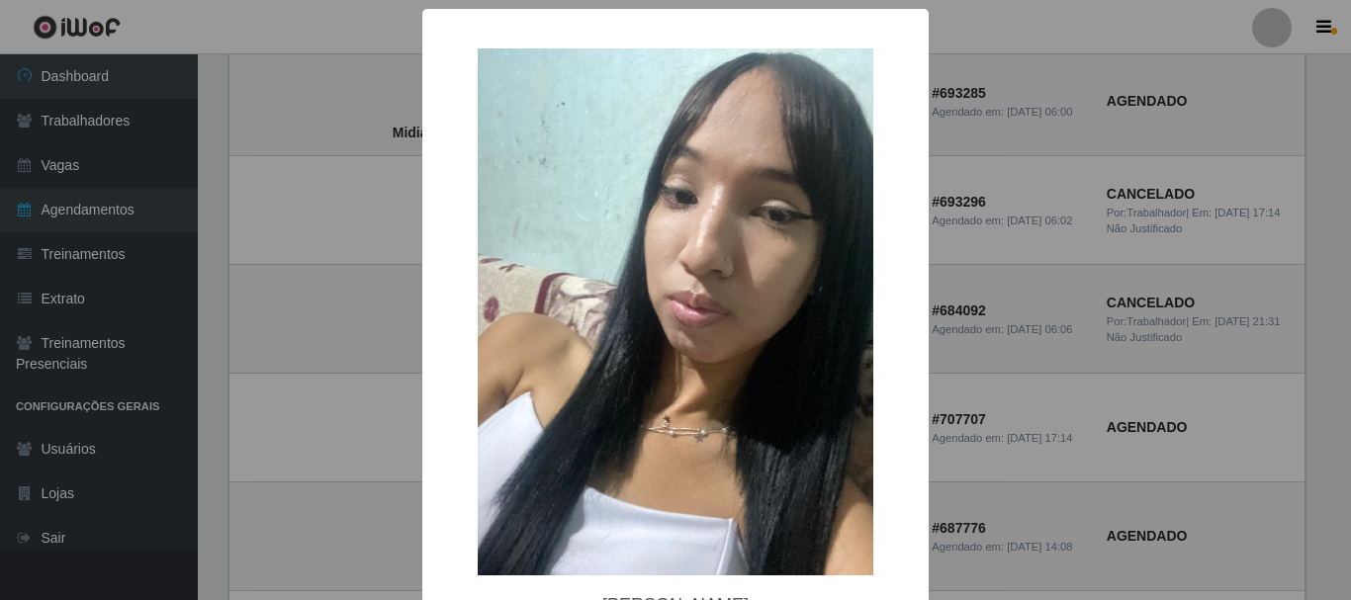
click at [373, 401] on div "× [PERSON_NAME] OK Cancel" at bounding box center [675, 300] width 1351 height 600
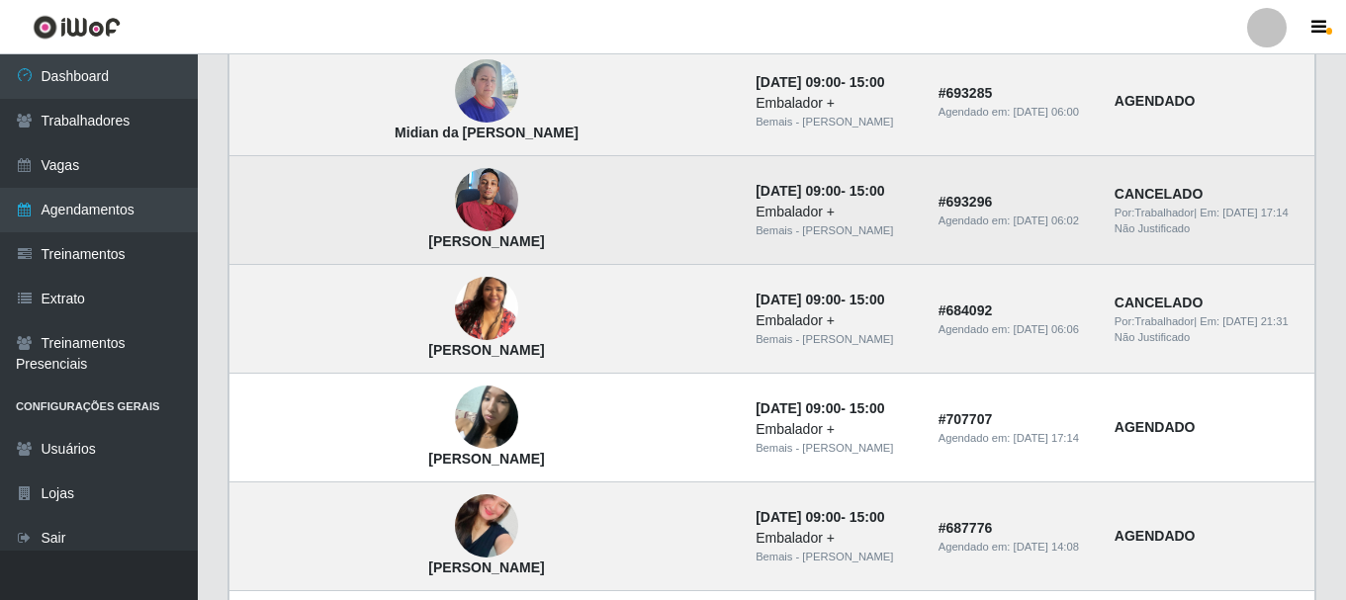
click at [455, 179] on img at bounding box center [486, 200] width 63 height 84
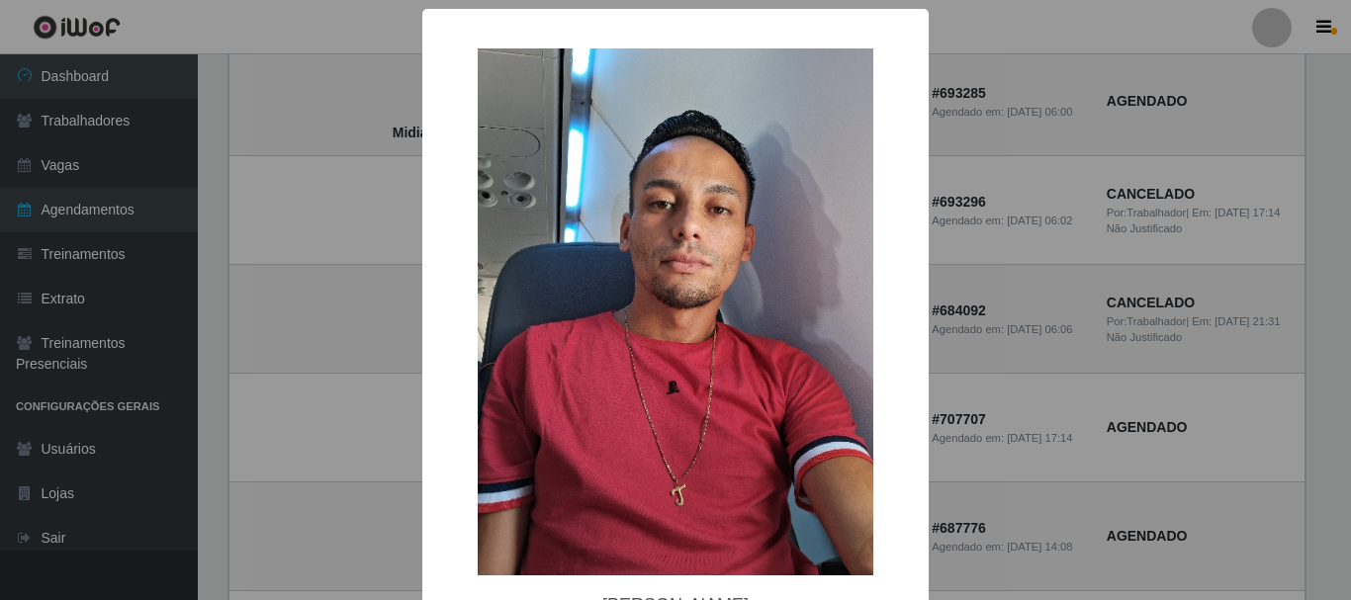
click at [357, 195] on div "× [PERSON_NAME] OK Cancel" at bounding box center [675, 300] width 1351 height 600
